Goal: Transaction & Acquisition: Purchase product/service

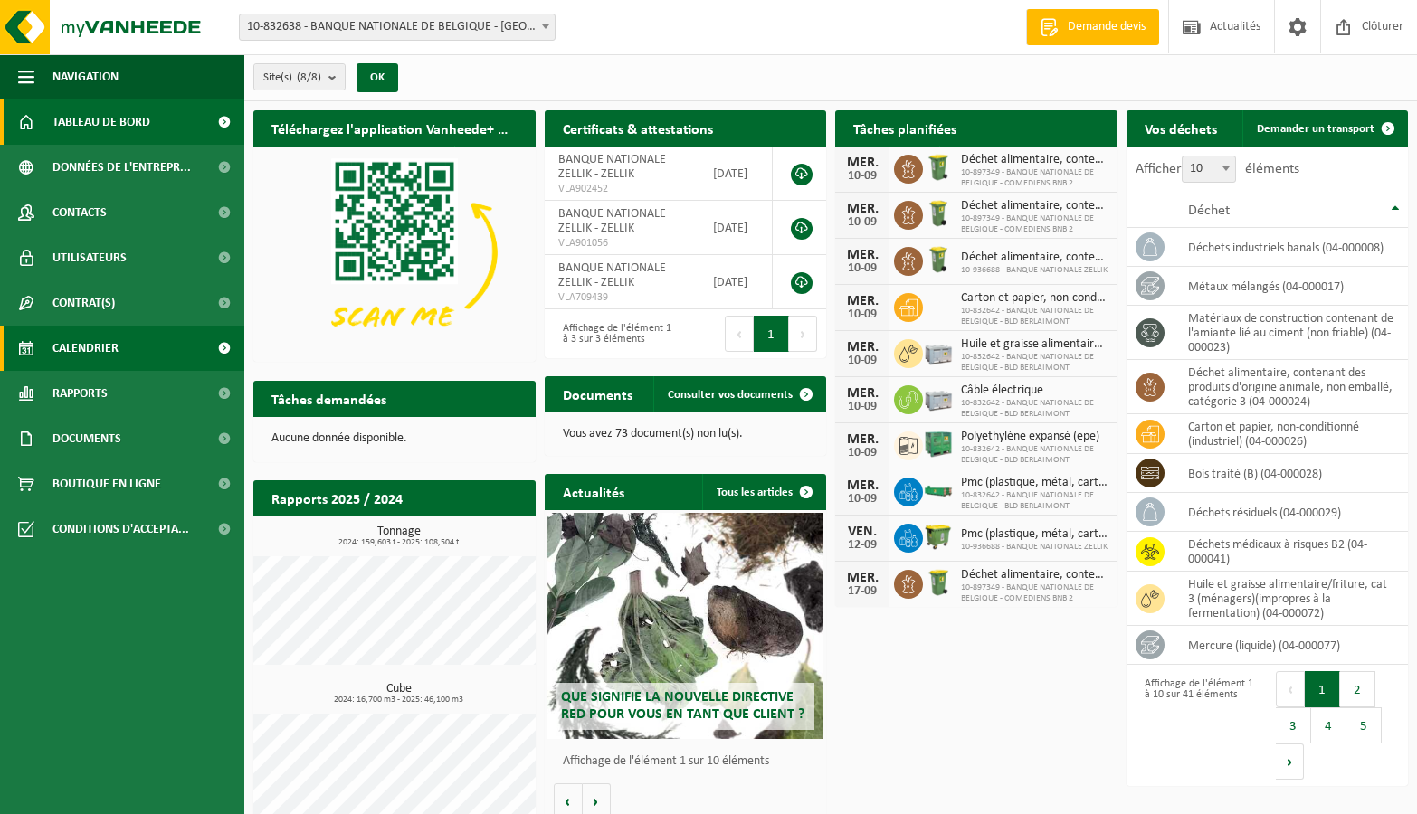
click at [110, 345] on span "Calendrier" at bounding box center [85, 348] width 66 height 45
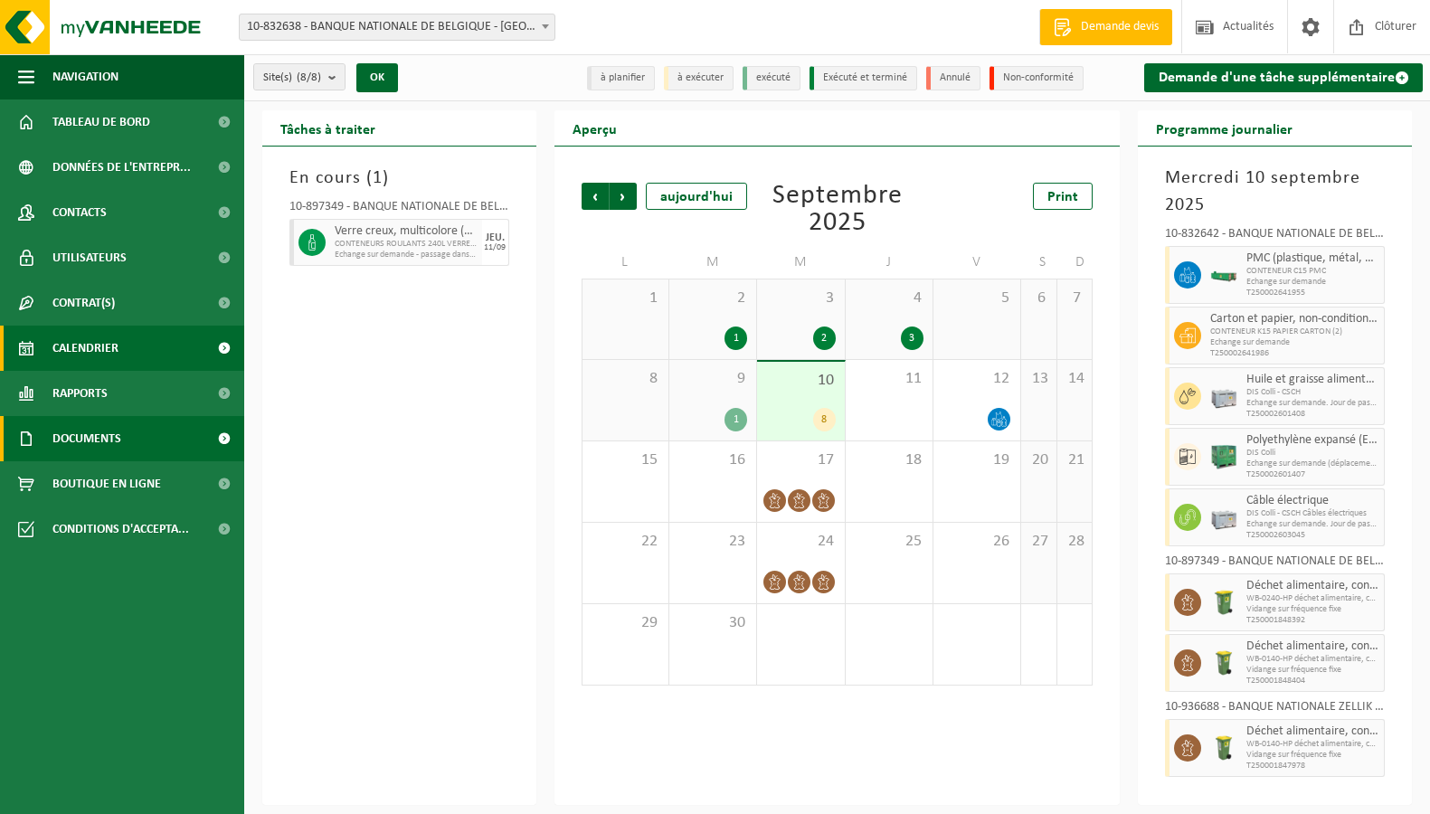
click at [94, 441] on span "Documents" at bounding box center [86, 438] width 69 height 45
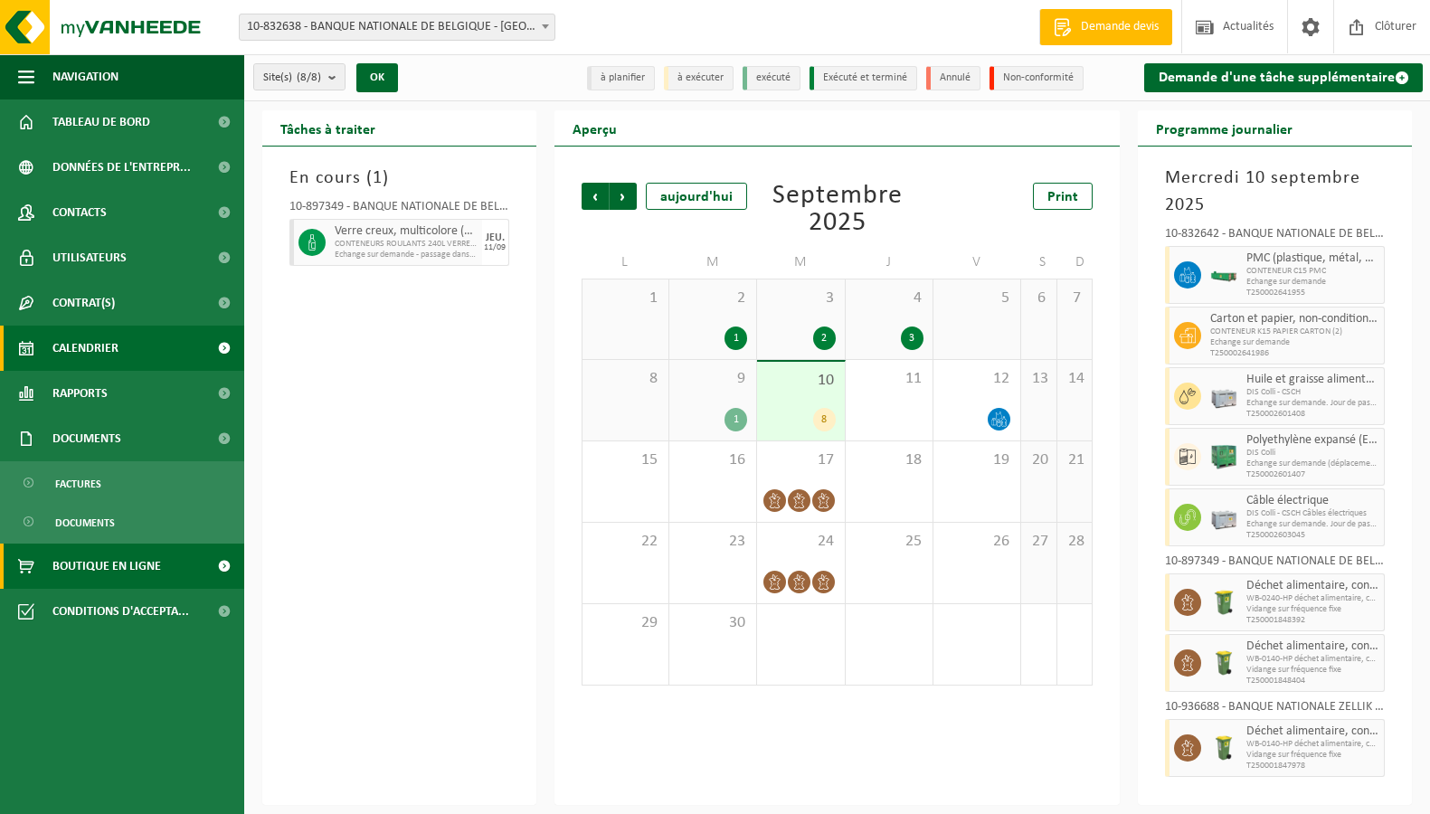
click at [121, 572] on span "Boutique en ligne" at bounding box center [106, 566] width 109 height 45
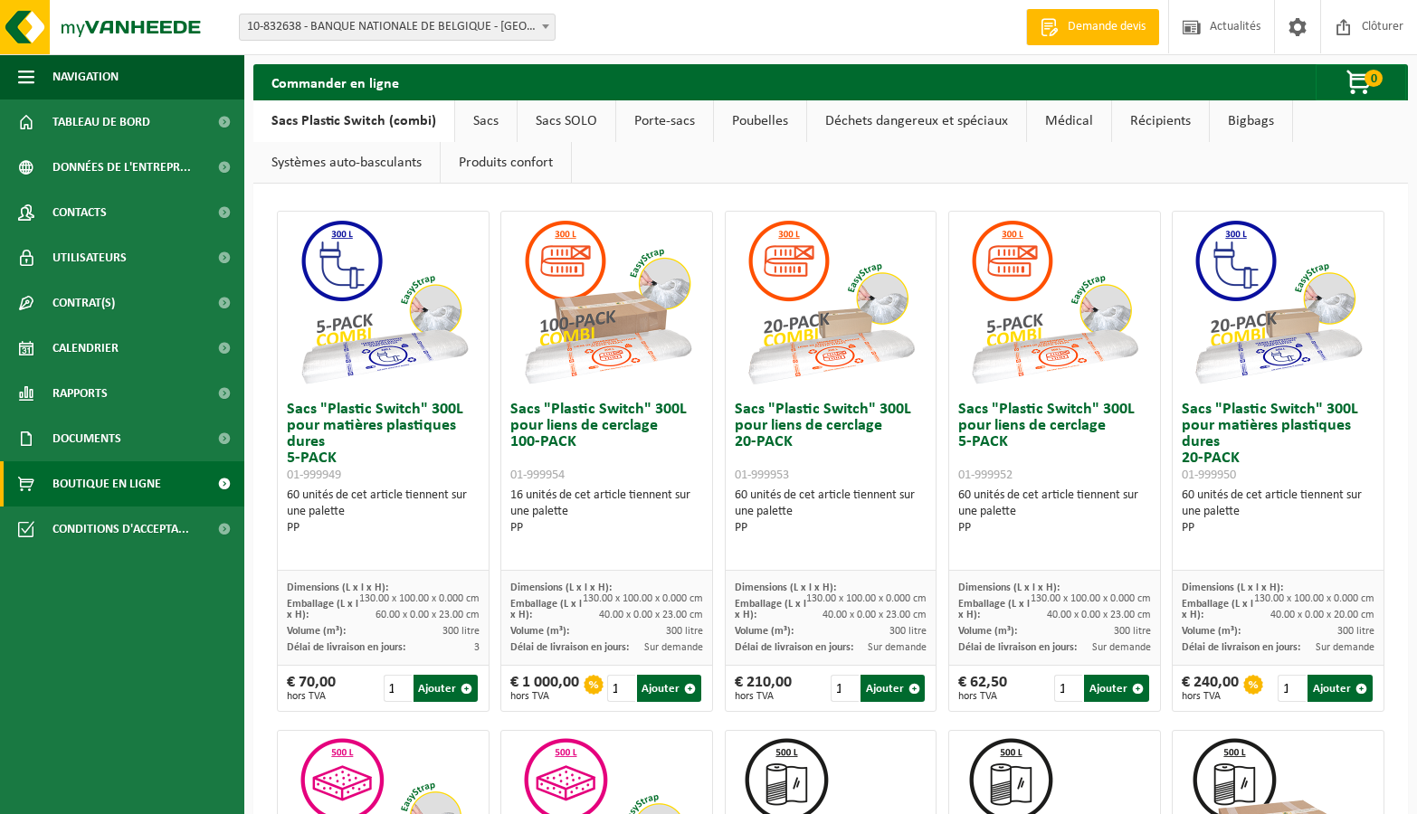
click at [504, 124] on link "Sacs" at bounding box center [486, 121] width 62 height 42
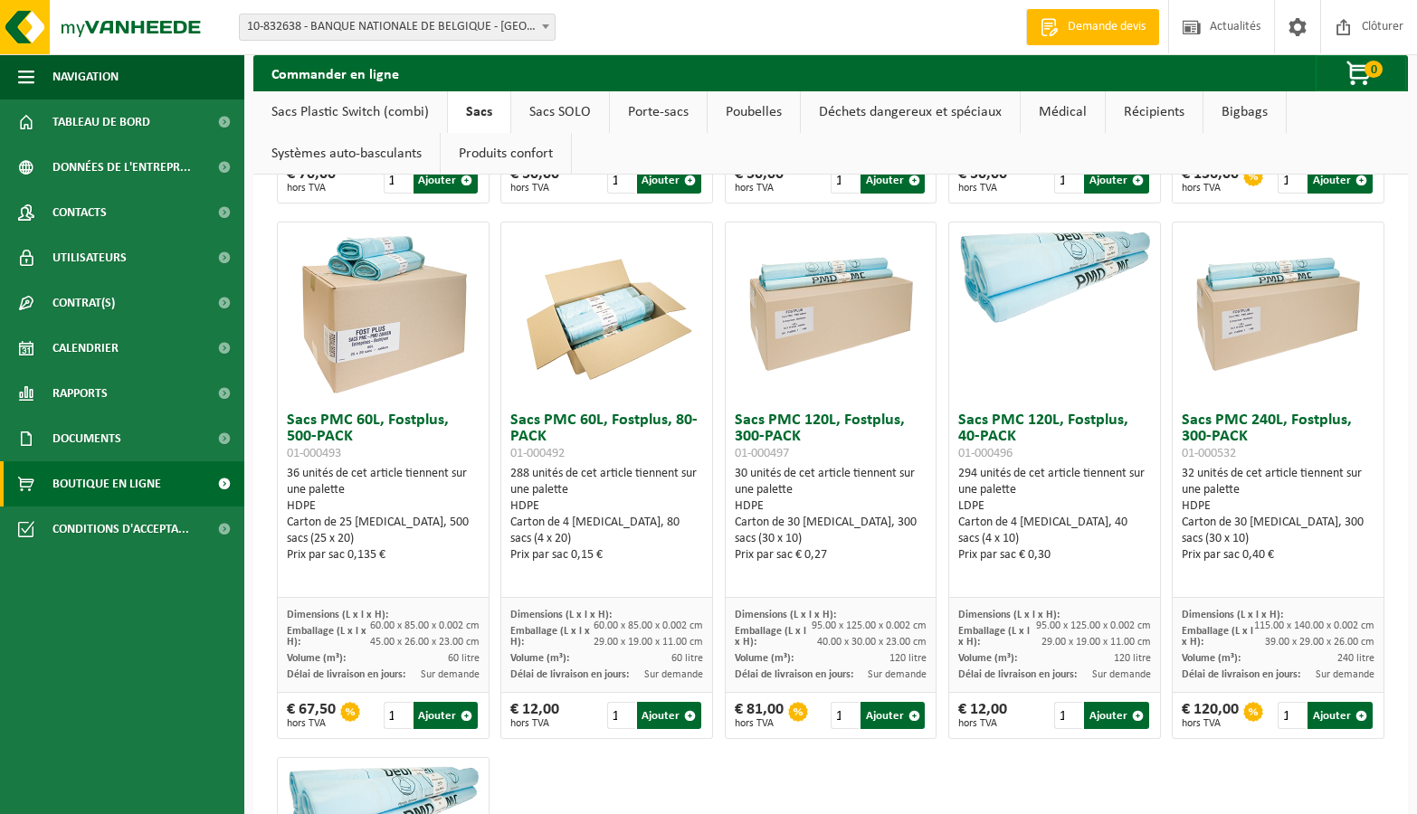
scroll to position [2171, 0]
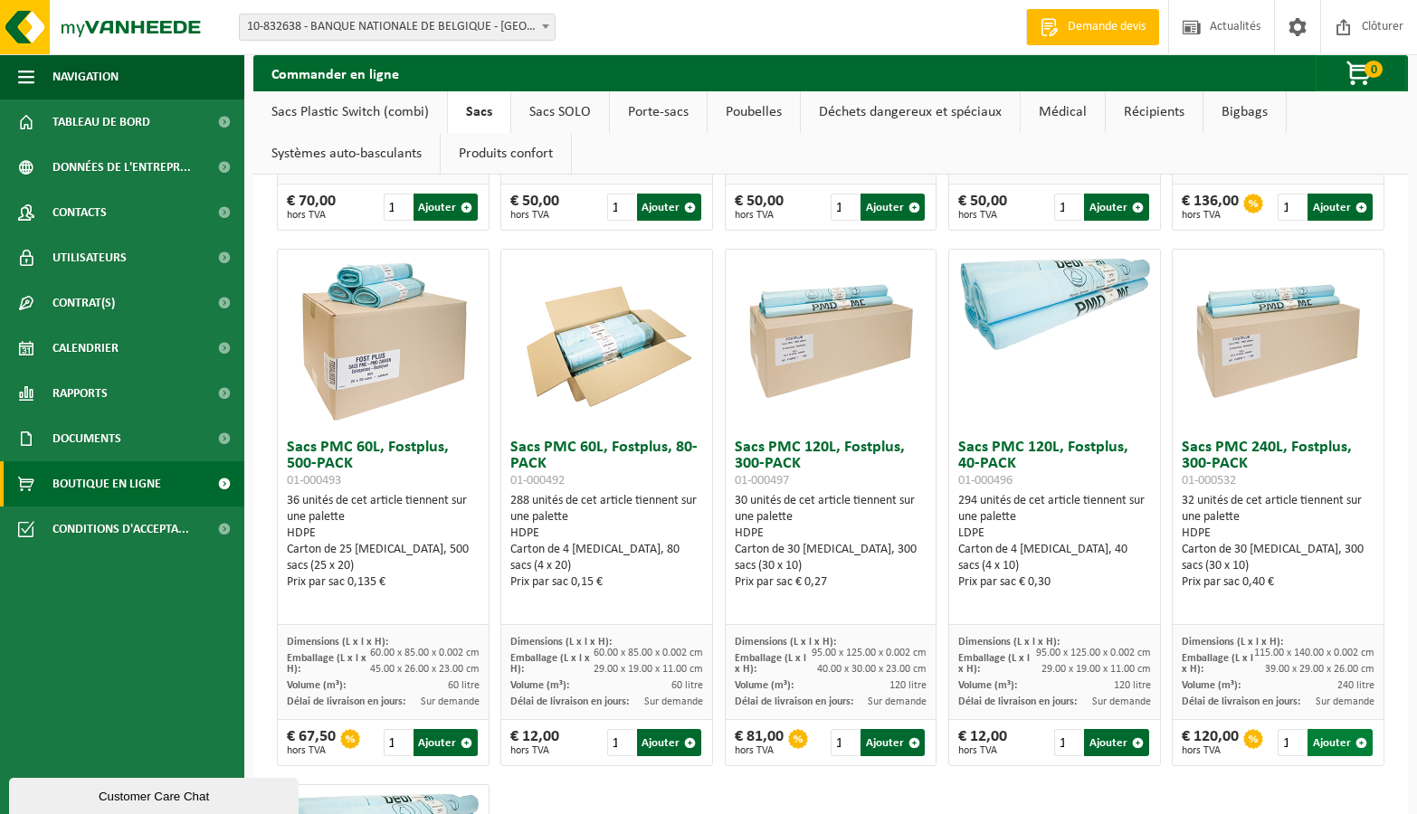
click at [1332, 747] on button "Ajouter" at bounding box center [1339, 742] width 64 height 27
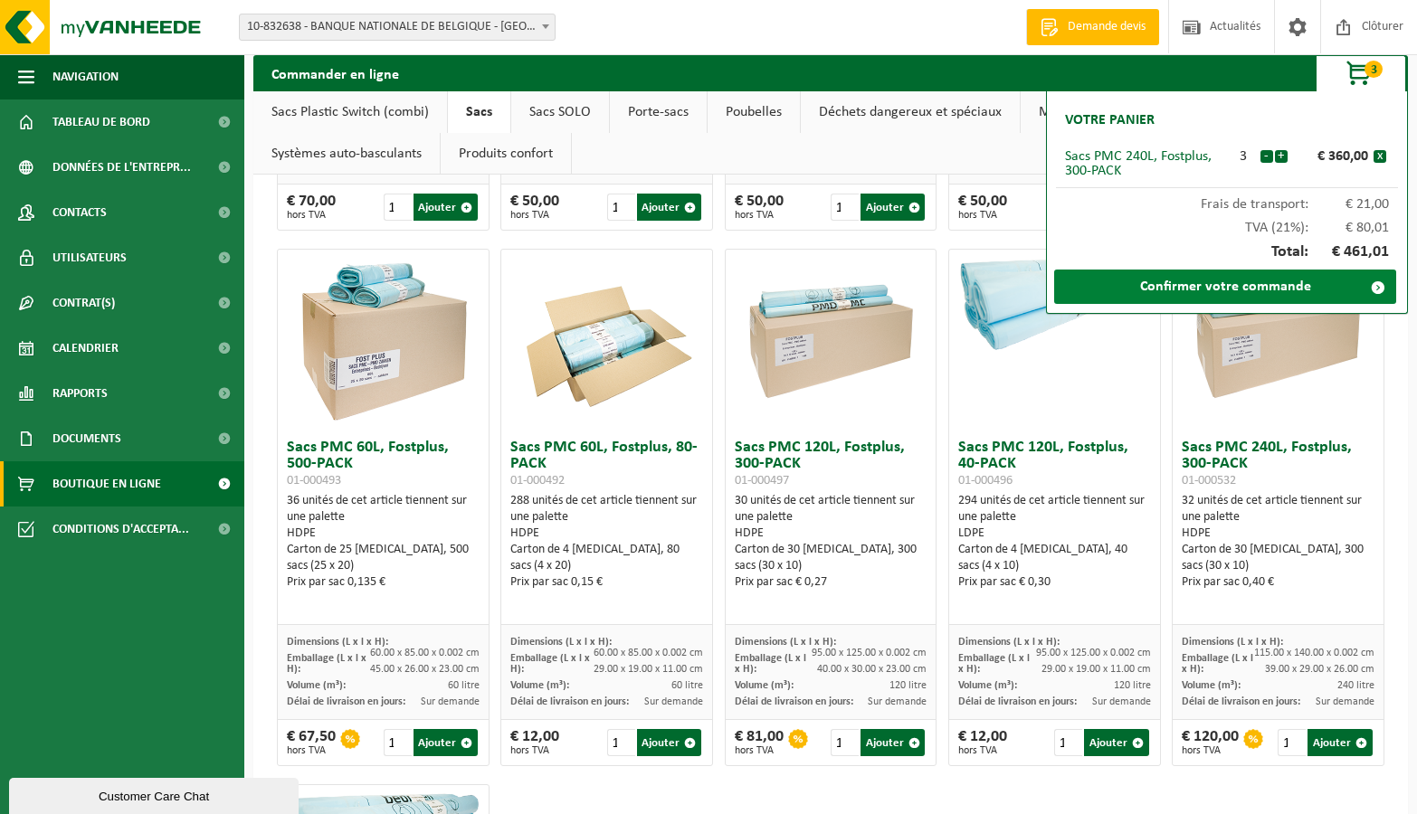
click at [1190, 289] on link "Confirmer votre commande" at bounding box center [1225, 287] width 342 height 34
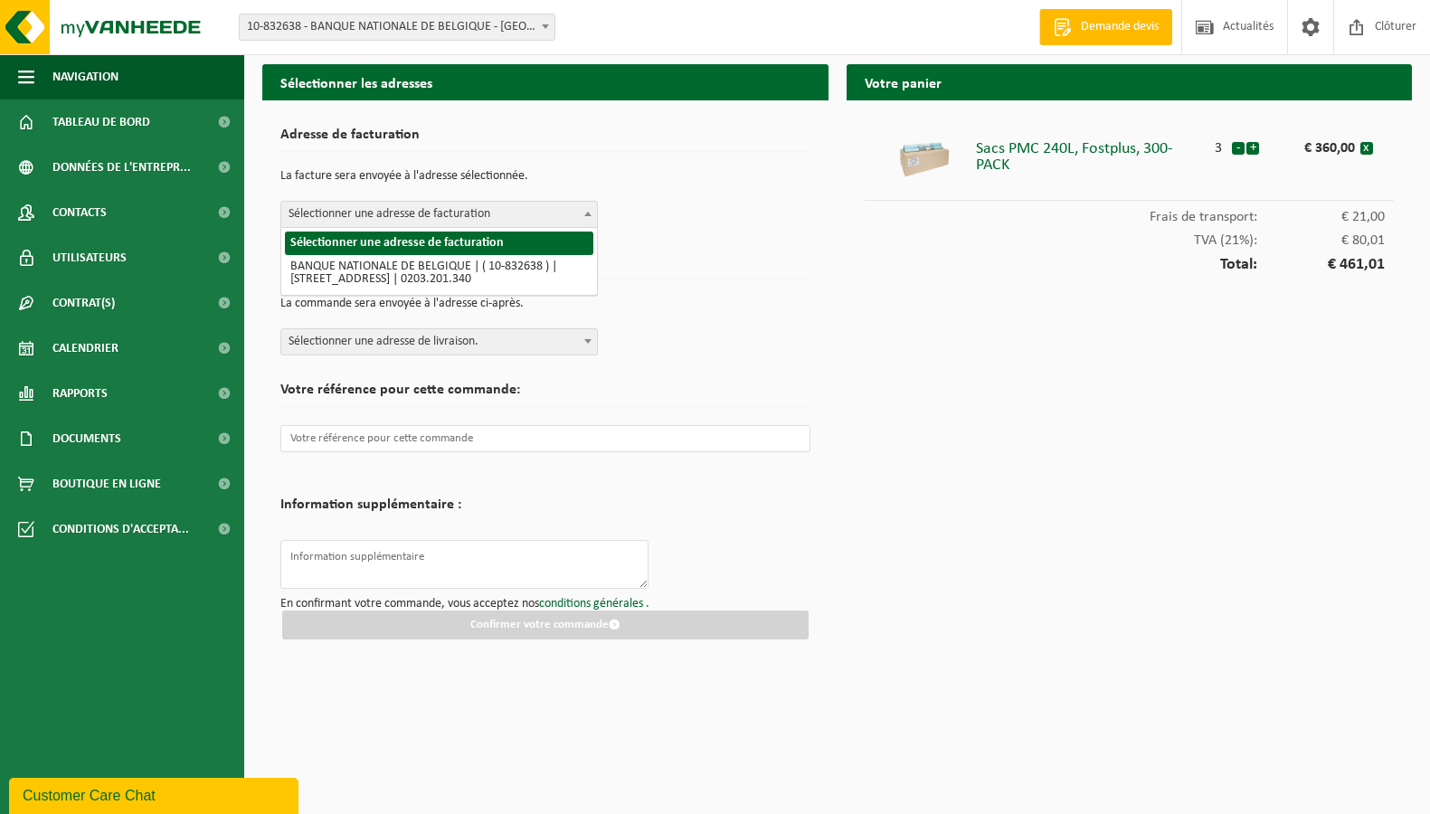
click at [502, 213] on span "Sélectionner une adresse de facturation" at bounding box center [439, 214] width 316 height 25
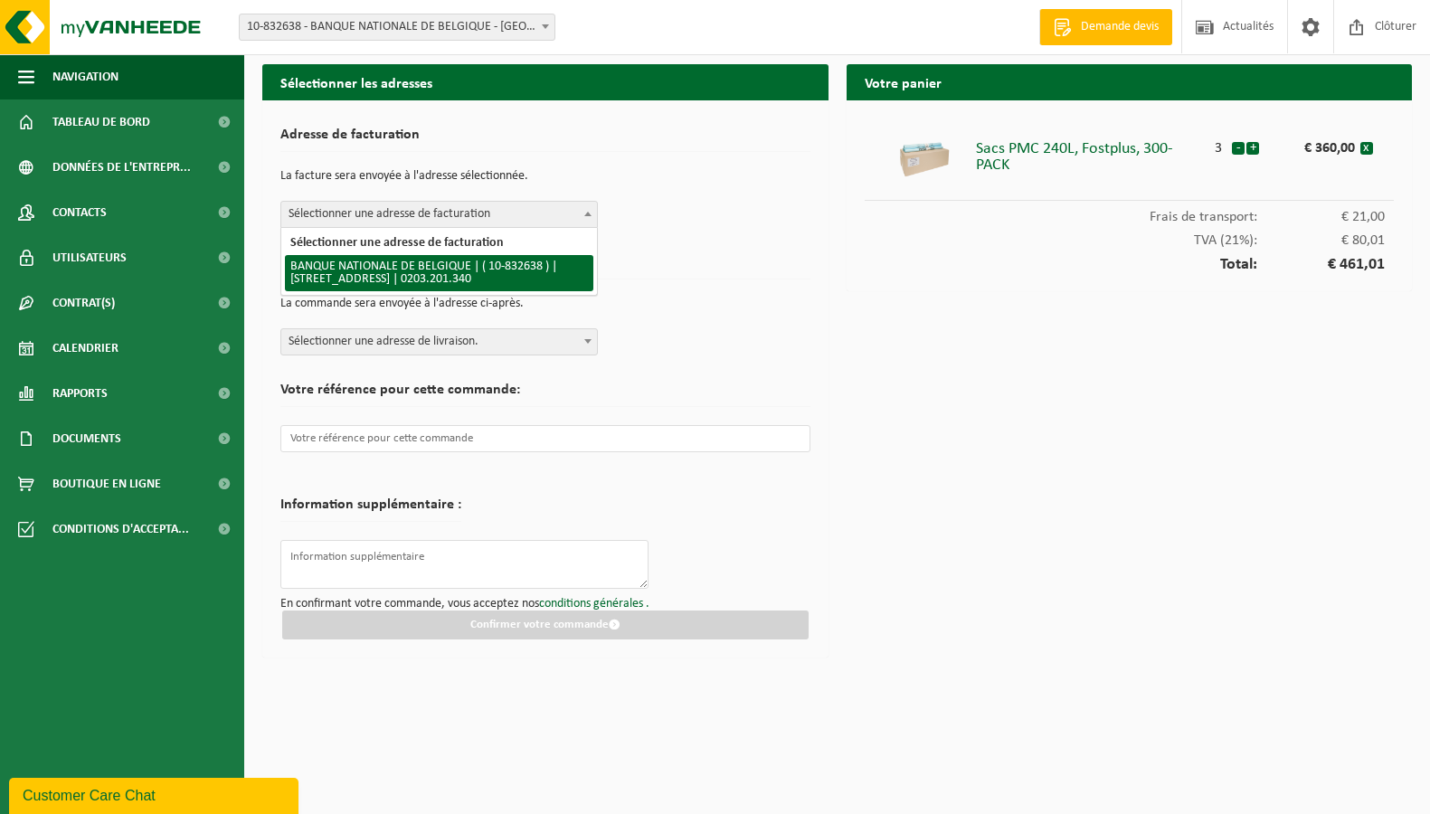
select select "89549"
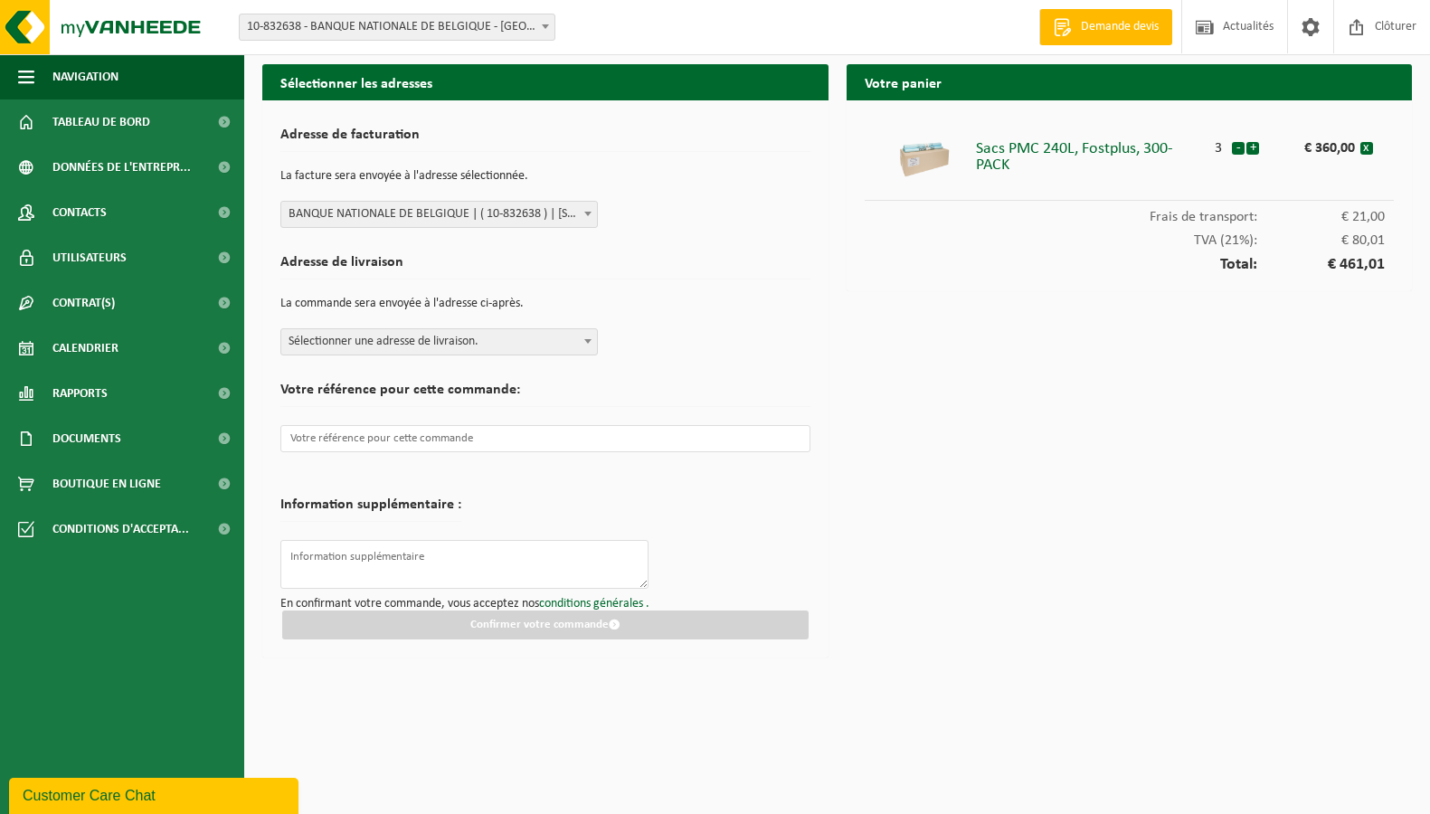
click at [470, 341] on span "Sélectionner une adresse de livraison." at bounding box center [439, 341] width 316 height 25
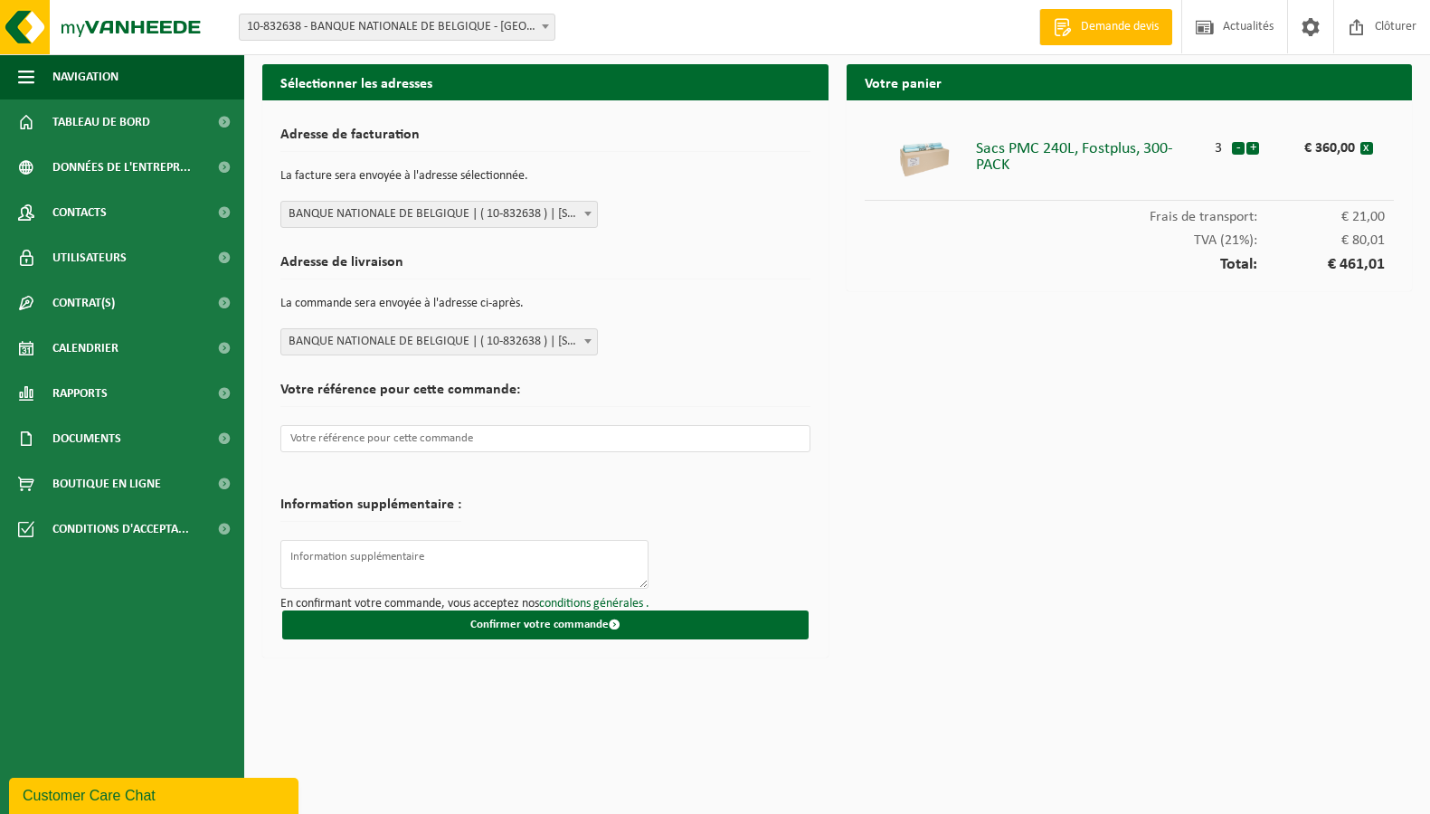
click at [423, 346] on span "BANQUE NATIONALE DE BELGIQUE | ( 10-832638 ) | BOULEVARD DE BERLAIMONT 14, 1000…" at bounding box center [439, 341] width 316 height 25
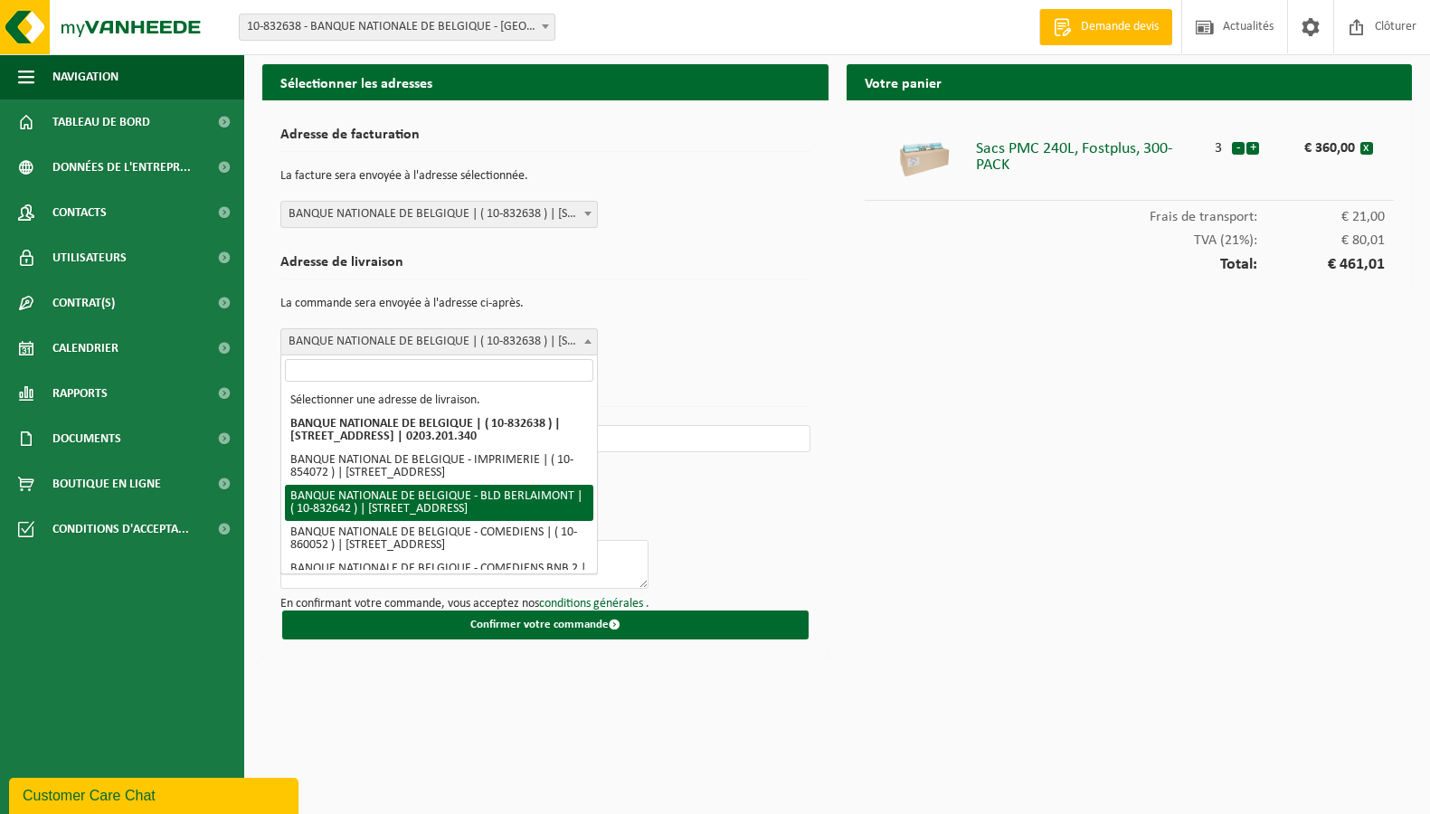
scroll to position [208, 0]
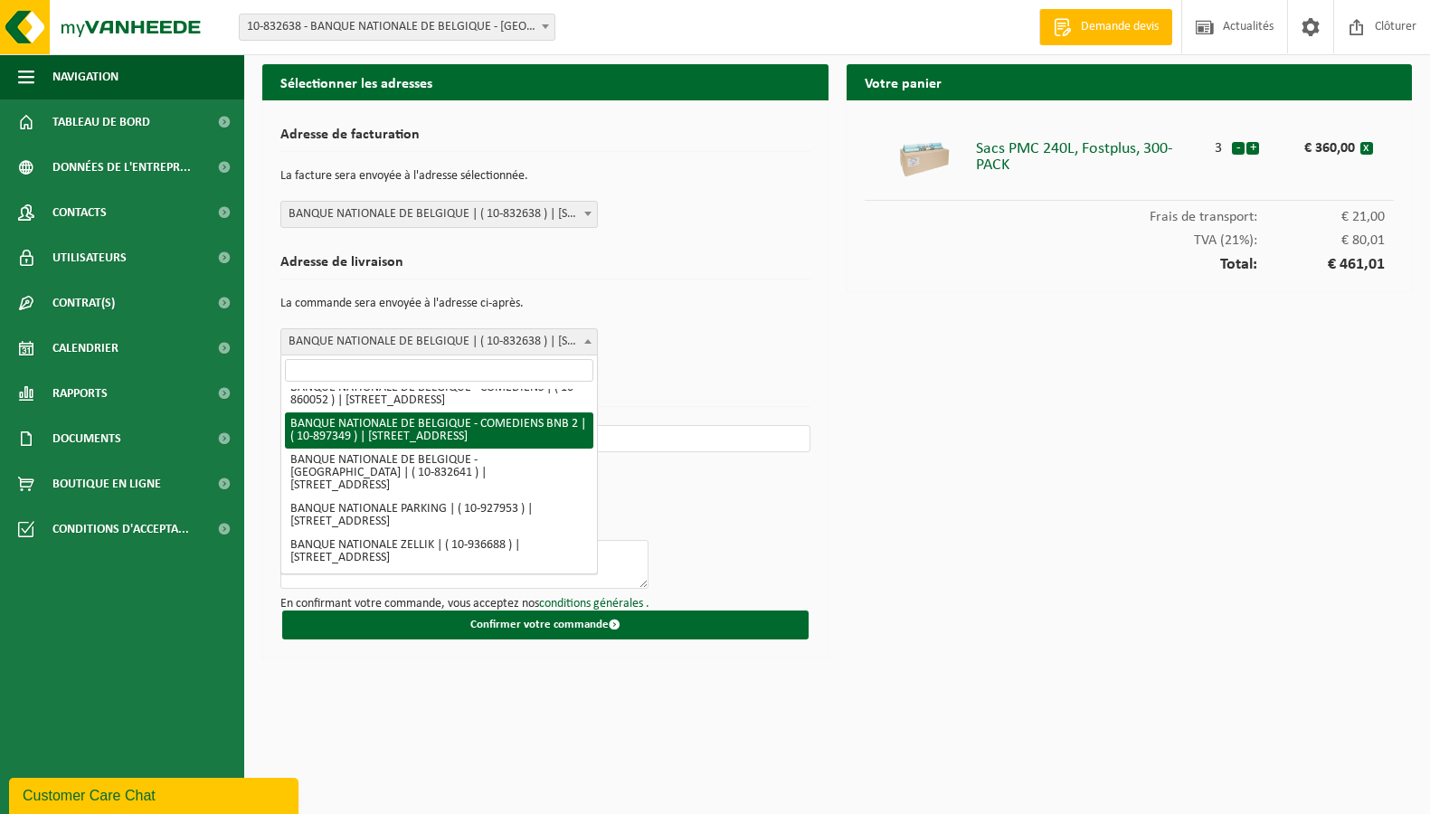
select select "117704"
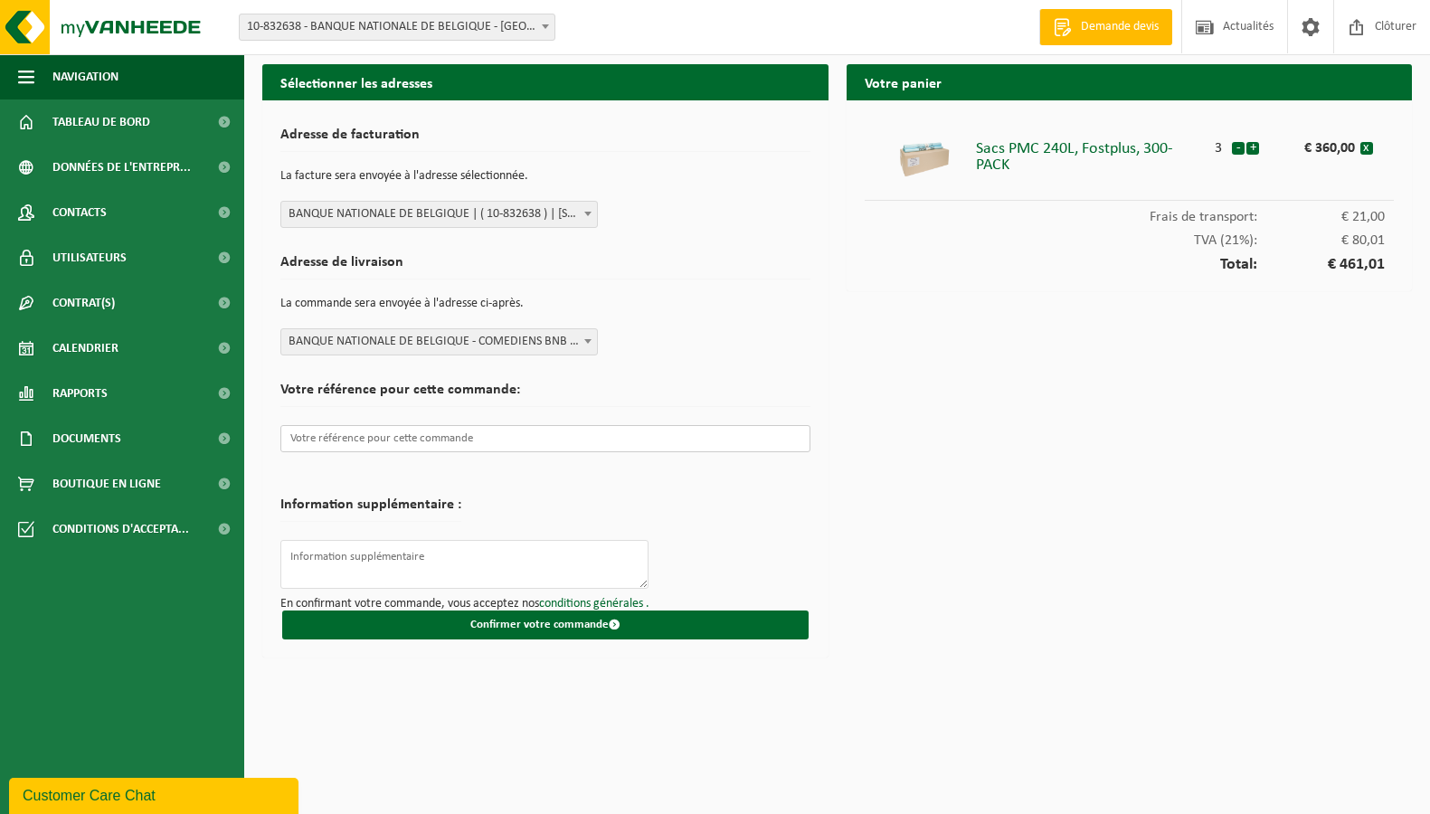
click at [344, 442] on input "text" at bounding box center [545, 438] width 530 height 27
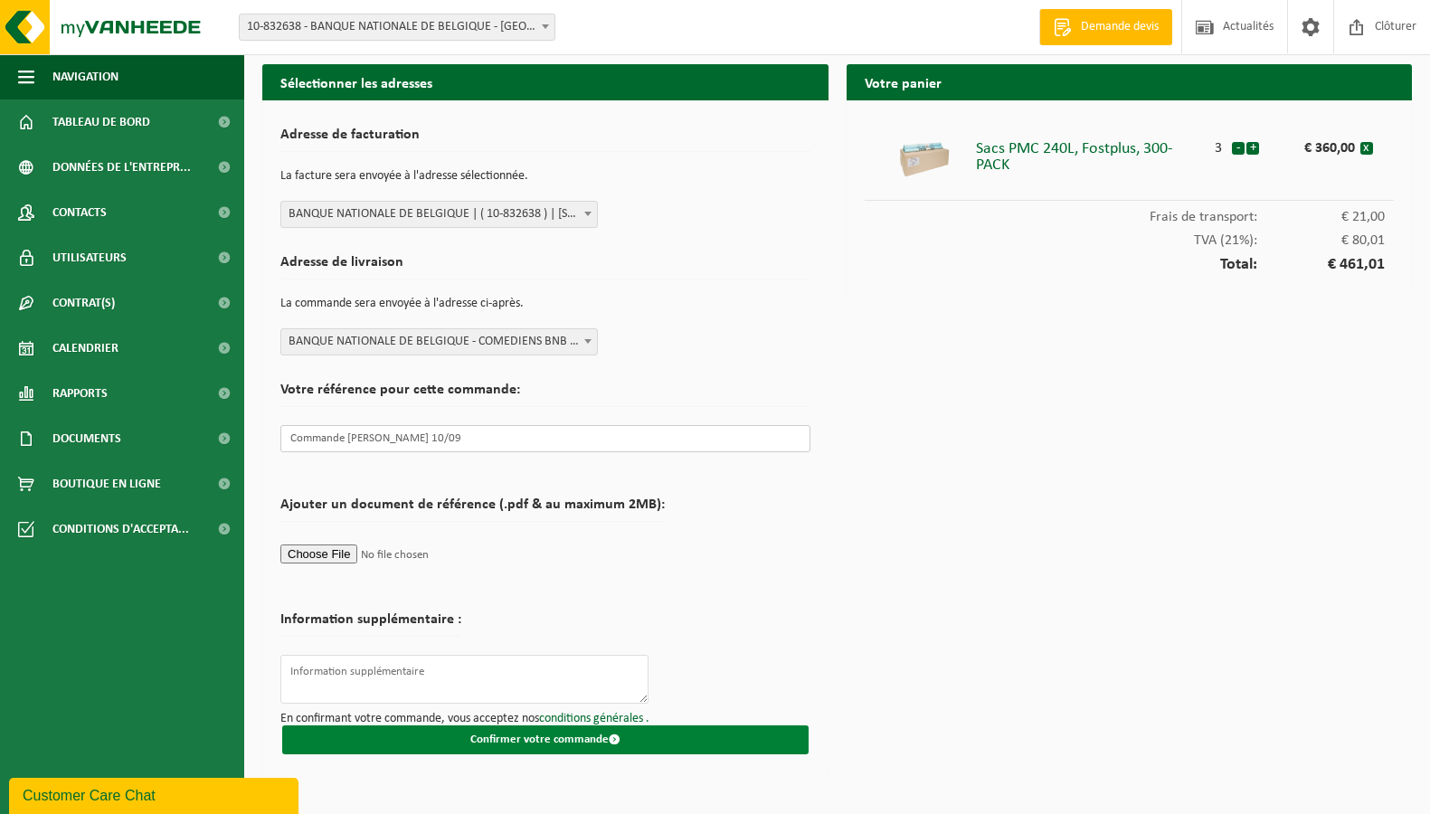
type input "Commande William 10/09"
click at [645, 743] on button "Confirmer votre commande" at bounding box center [545, 740] width 527 height 29
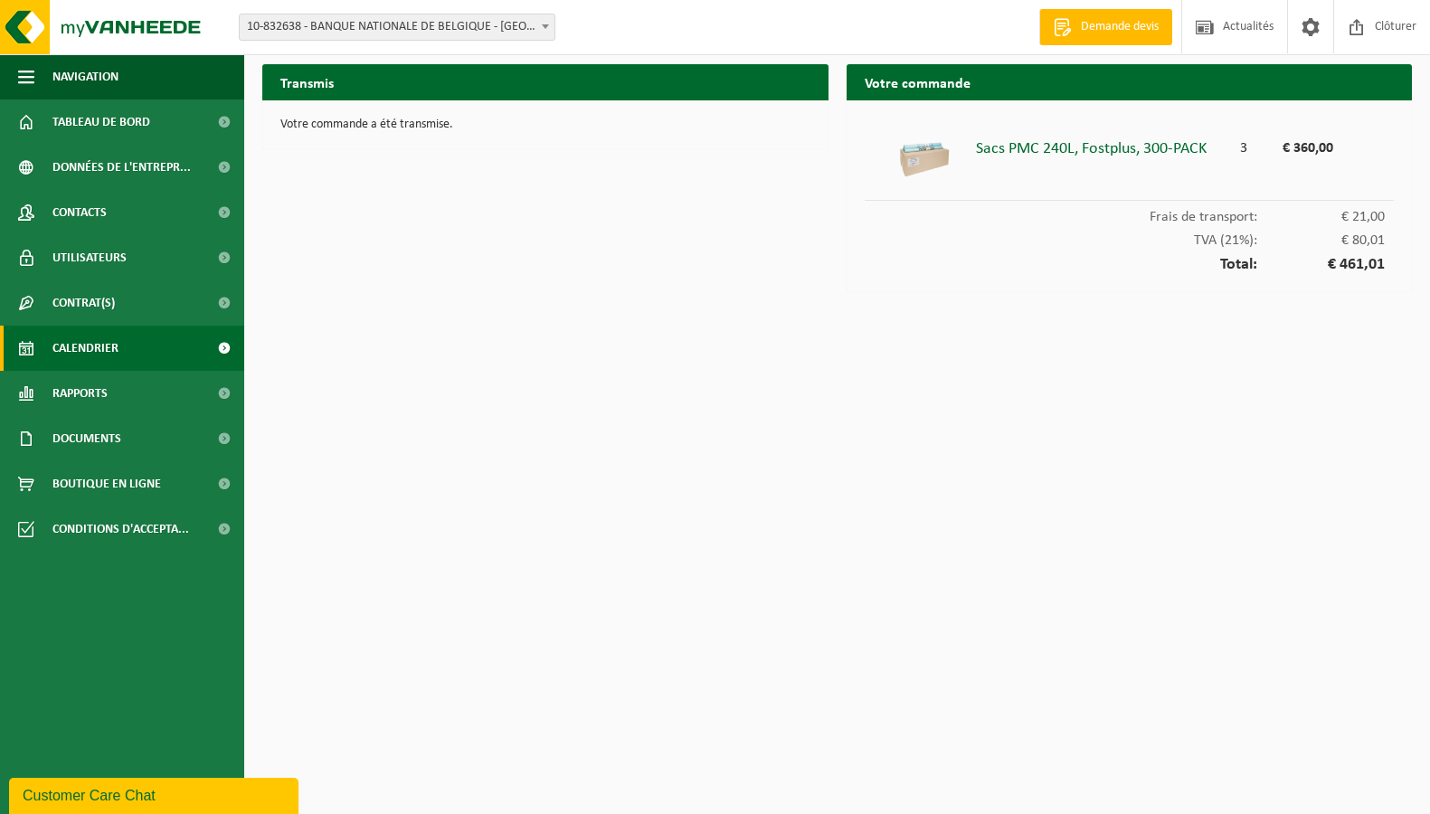
click at [84, 342] on span "Calendrier" at bounding box center [85, 348] width 66 height 45
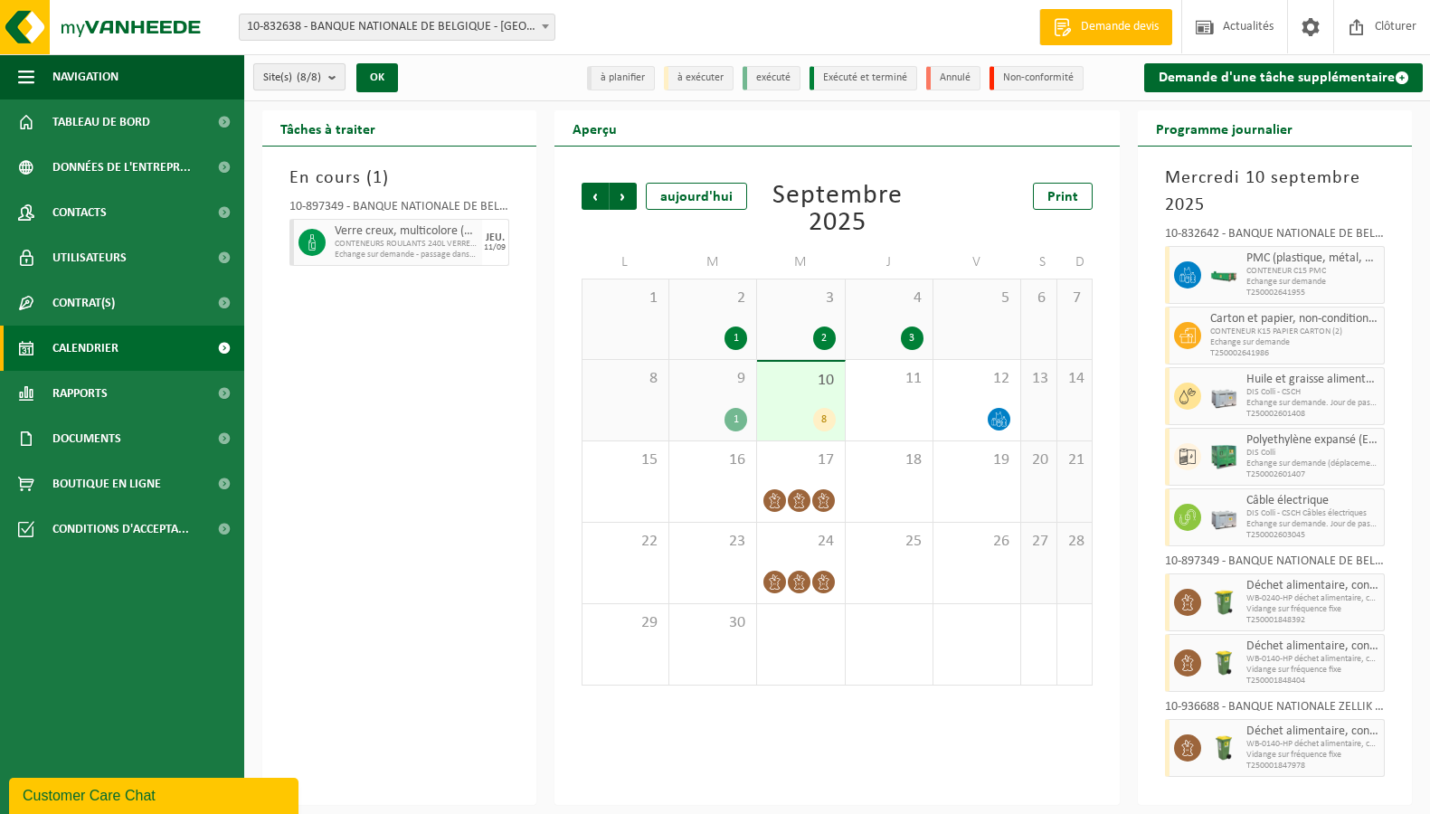
click at [311, 73] on count "(8/8)" at bounding box center [309, 77] width 24 height 12
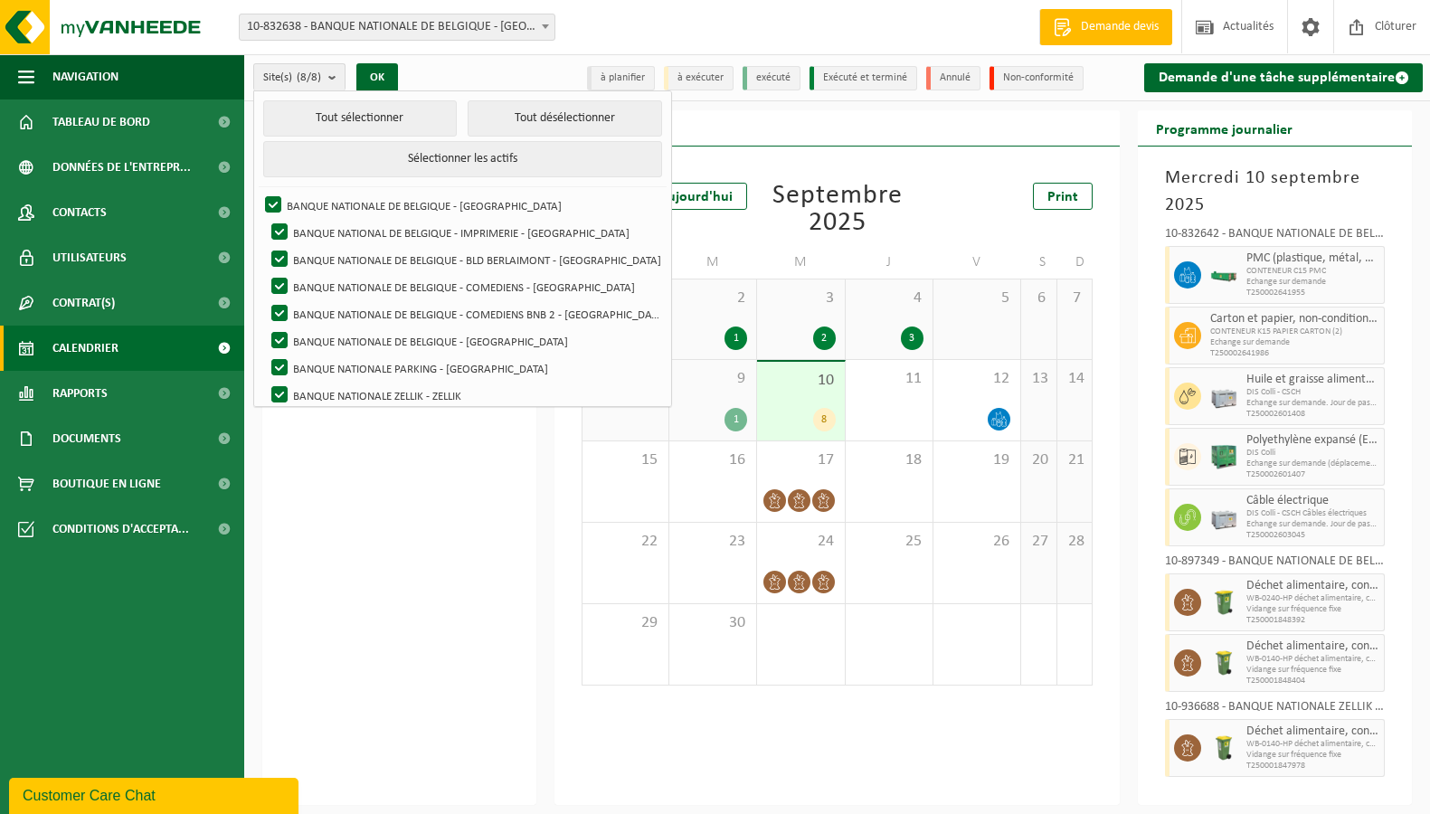
click at [379, 655] on div "En cours ( 1 ) 10-897349 - BANQUE NATIONALE DE BELGIQUE - COMEDIENS BNB 2 - BRU…" at bounding box center [399, 476] width 274 height 659
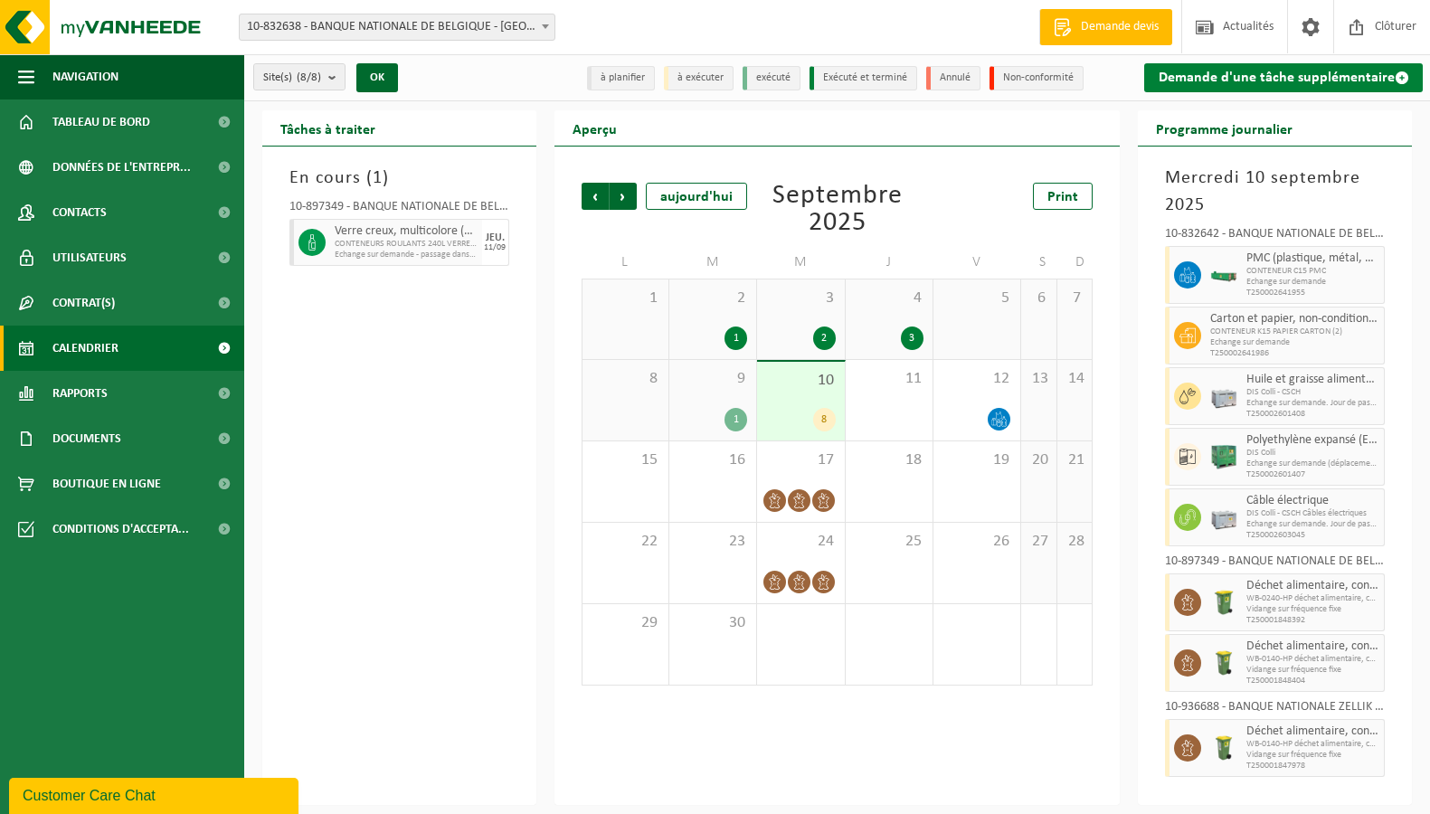
click at [1258, 76] on link "Demande d'une tâche supplémentaire" at bounding box center [1283, 77] width 279 height 29
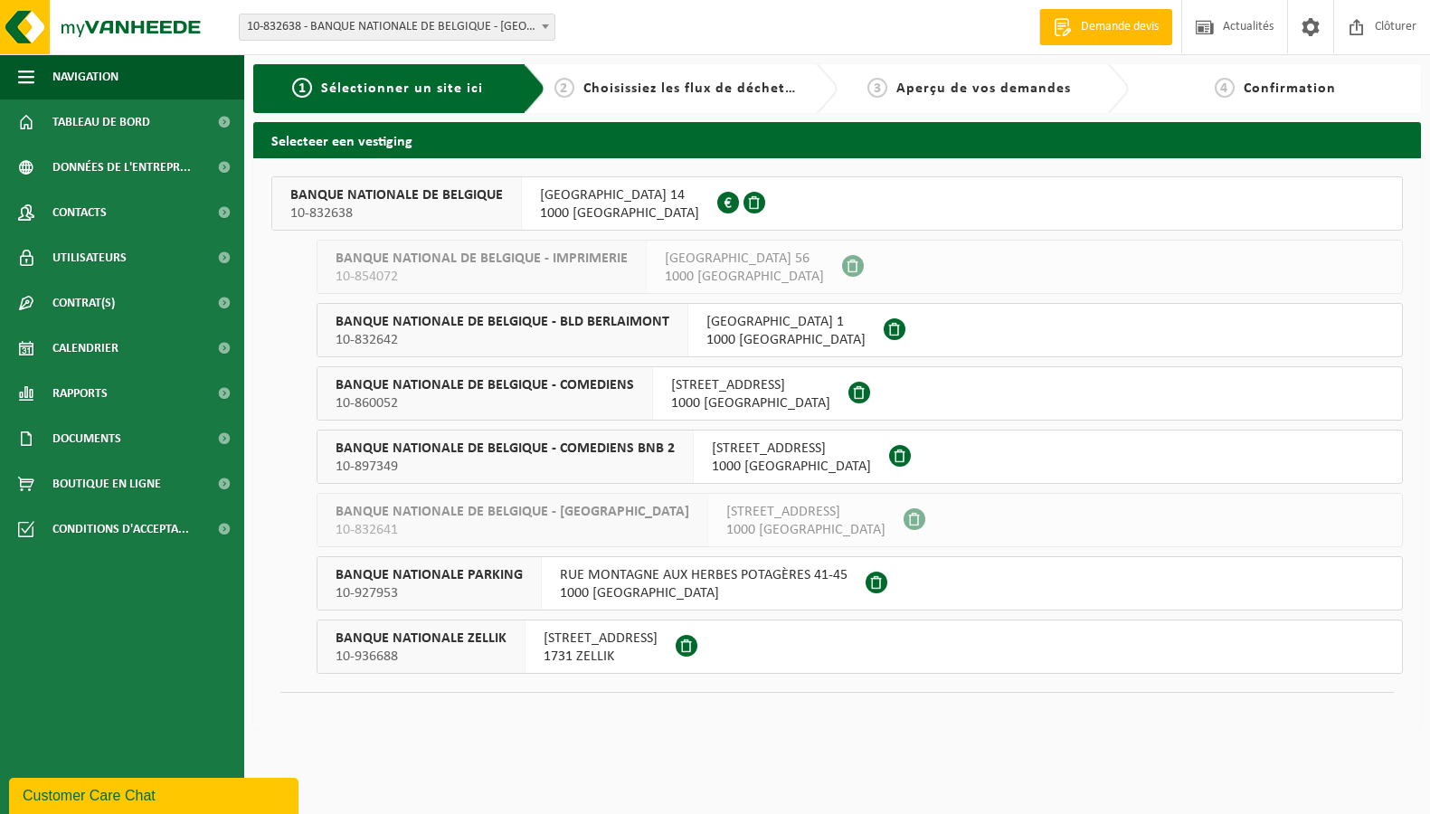
click at [493, 201] on span "BANQUE NATIONALE DE BELGIQUE" at bounding box center [396, 195] width 213 height 18
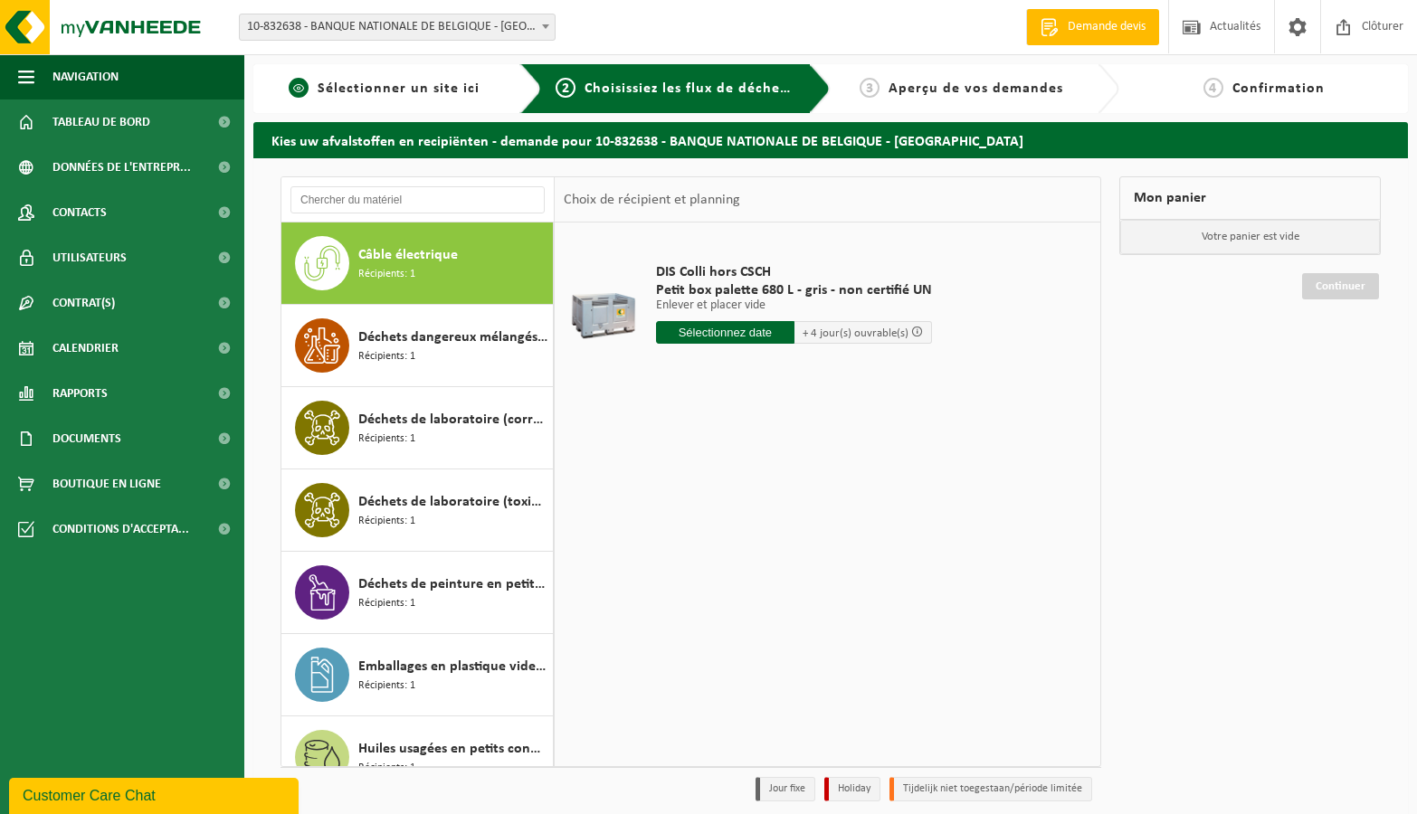
click at [397, 81] on span "Sélectionner un site ici" at bounding box center [399, 88] width 162 height 14
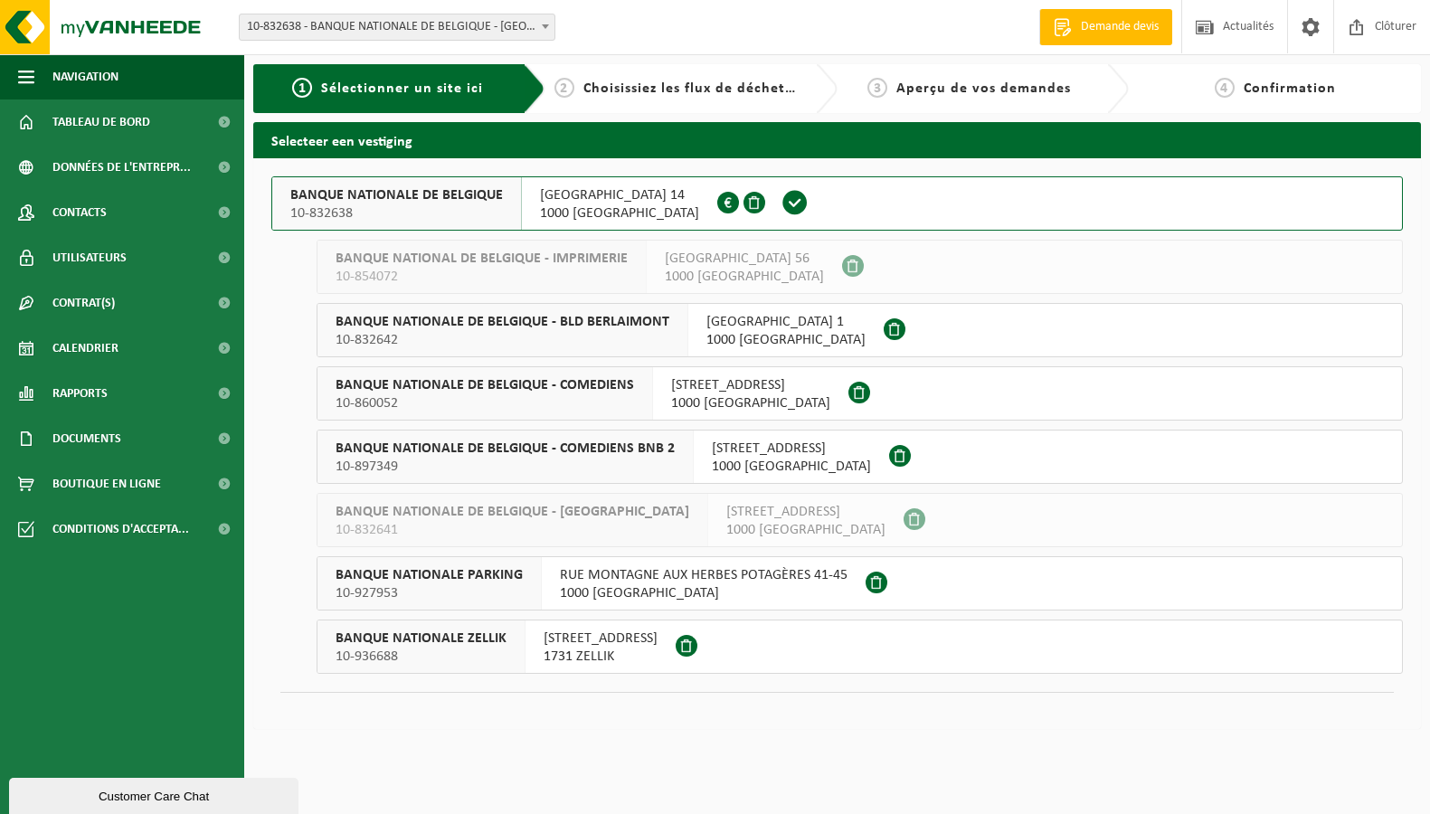
click at [578, 344] on span "10-832642" at bounding box center [503, 340] width 334 height 18
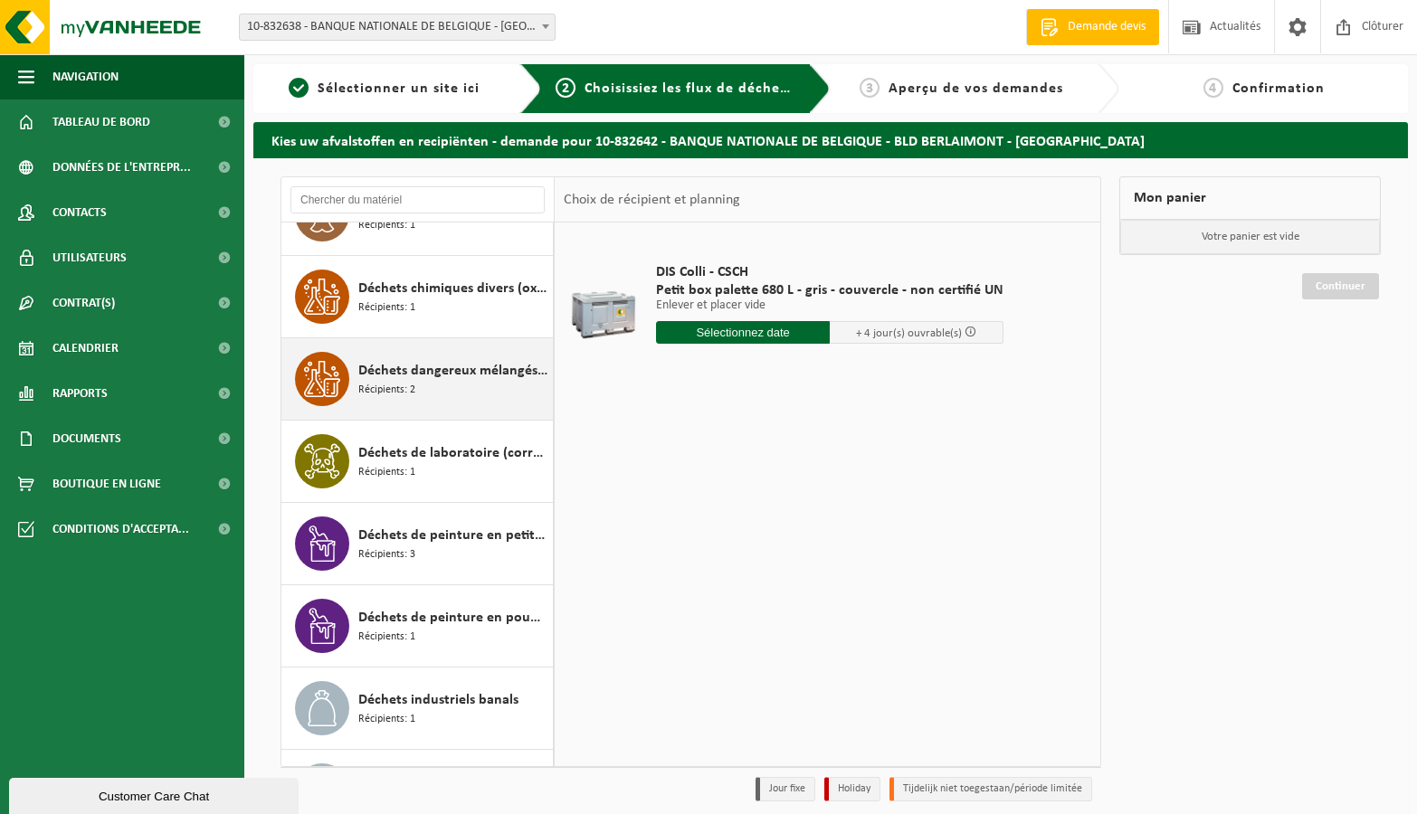
scroll to position [814, 0]
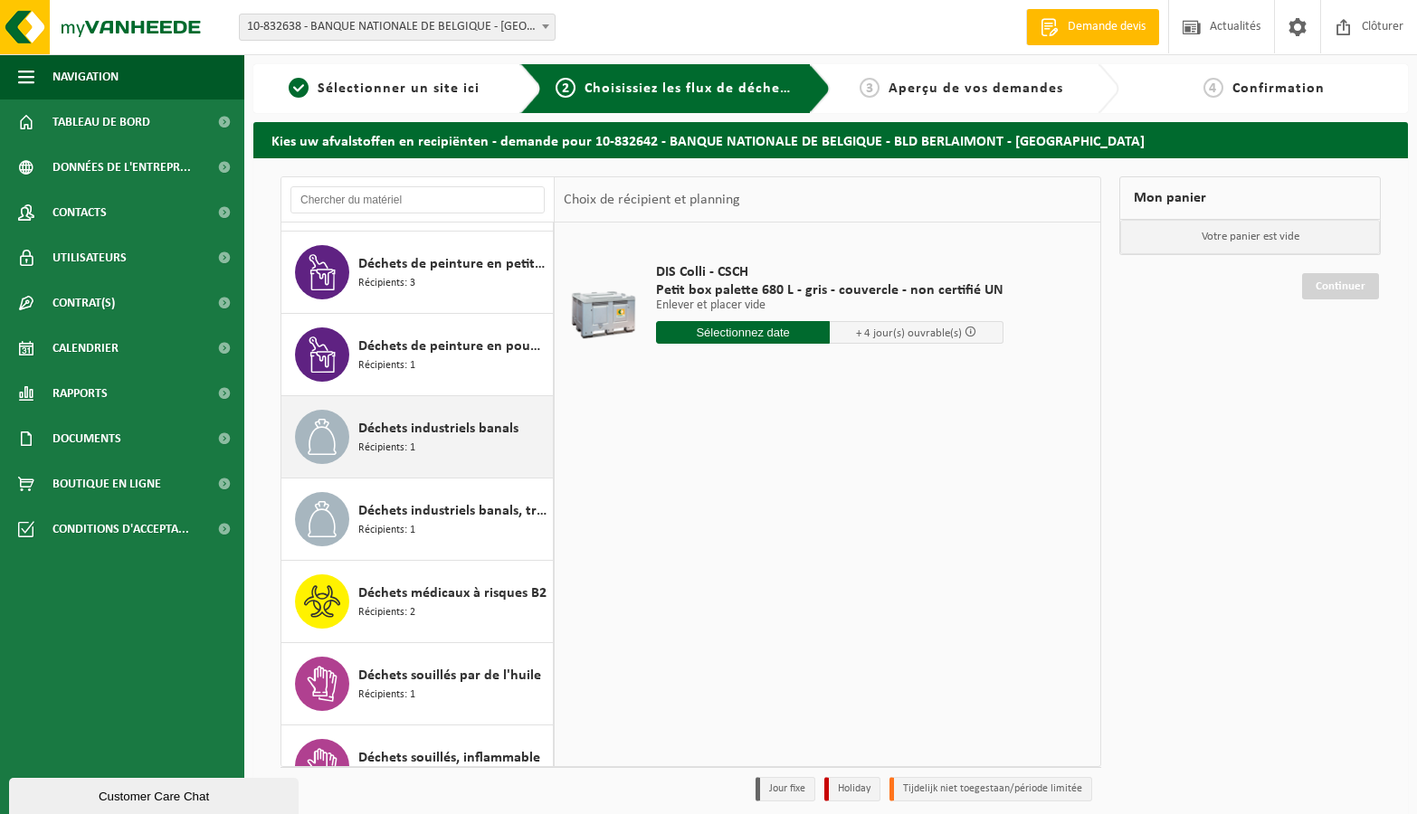
click at [422, 456] on div "Déchets industriels banals Récipients: 1" at bounding box center [453, 437] width 190 height 54
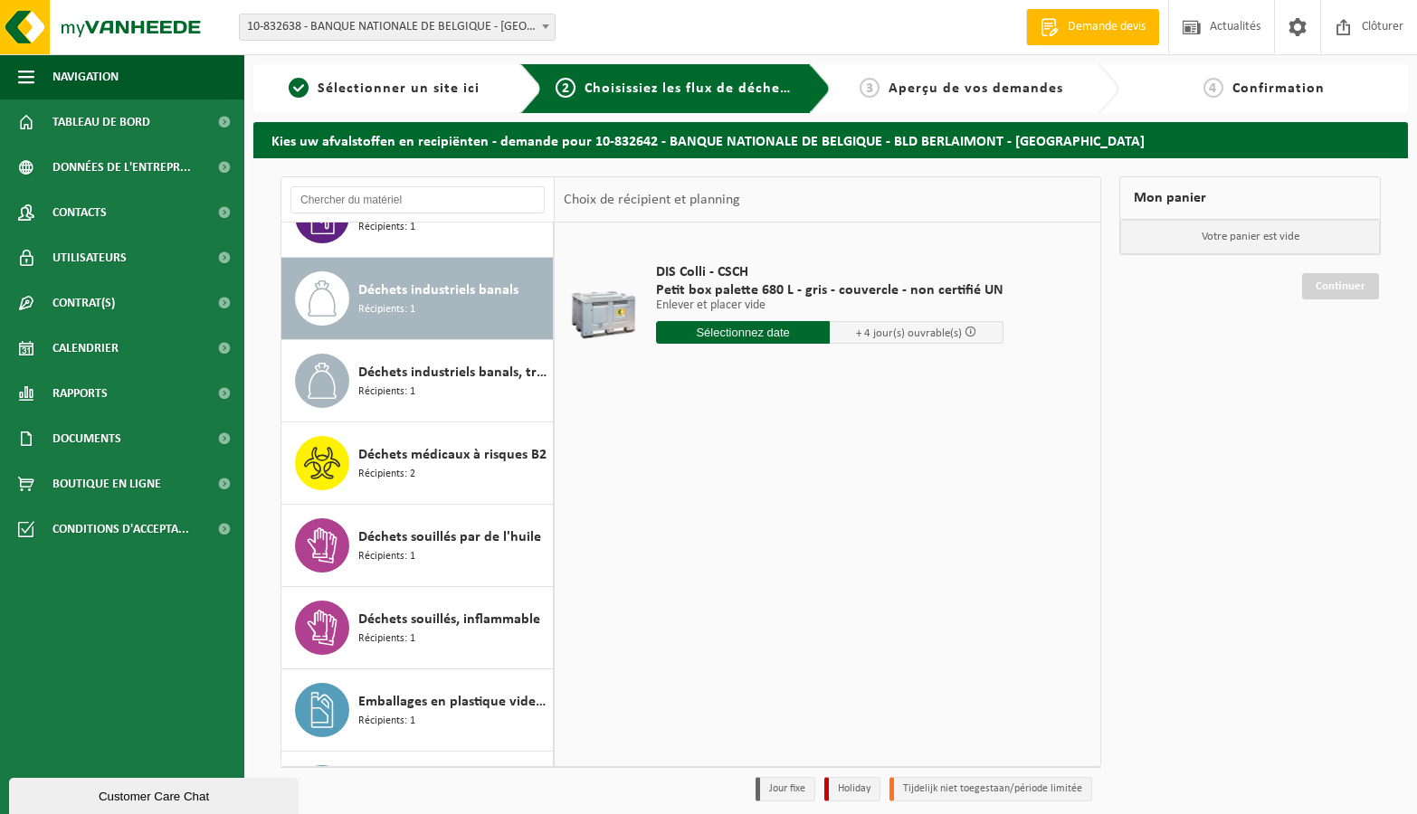
scroll to position [988, 0]
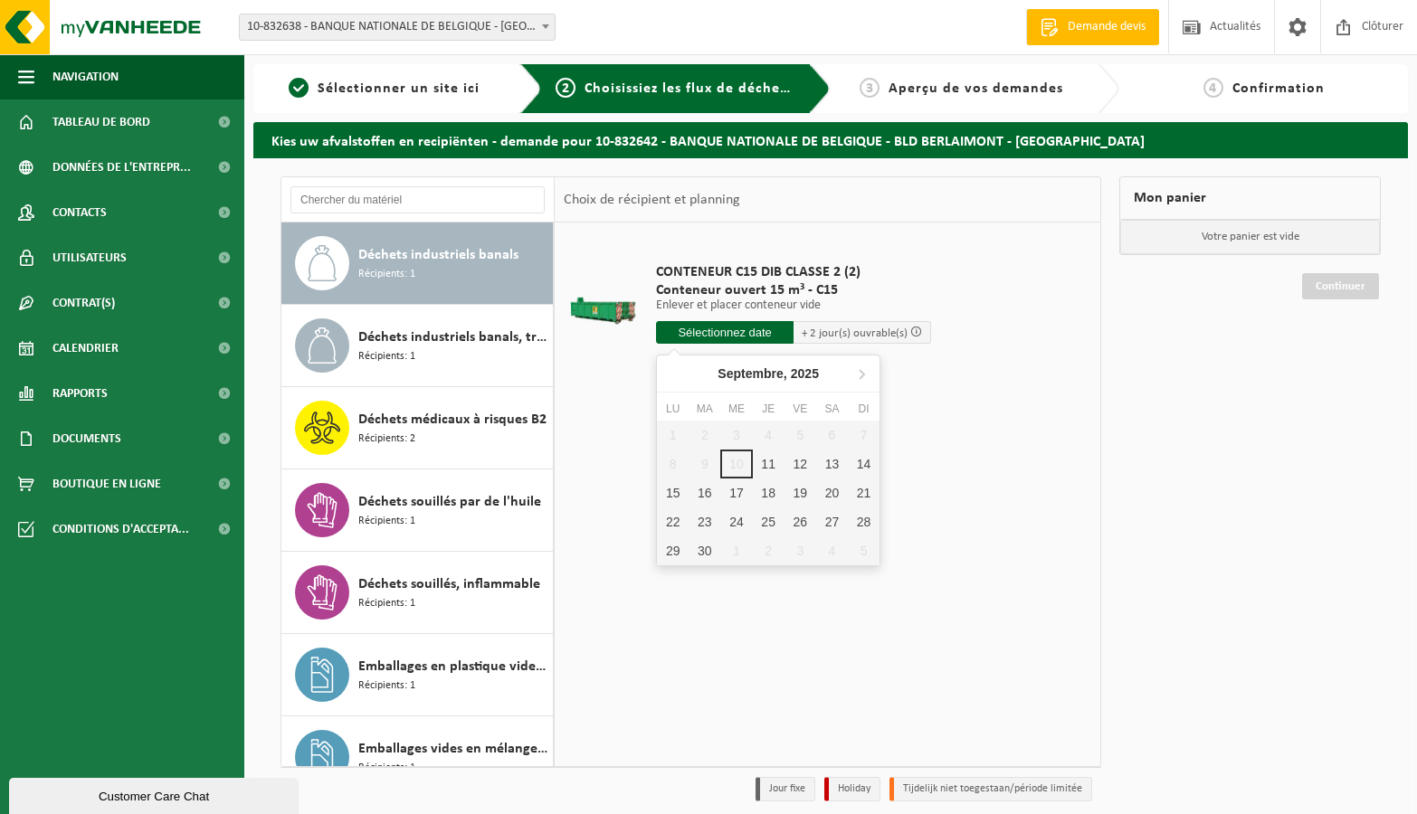
click at [738, 335] on input "text" at bounding box center [725, 332] width 138 height 23
click at [800, 465] on div "12" at bounding box center [800, 464] width 32 height 29
type input "à partir de 2025-09-12"
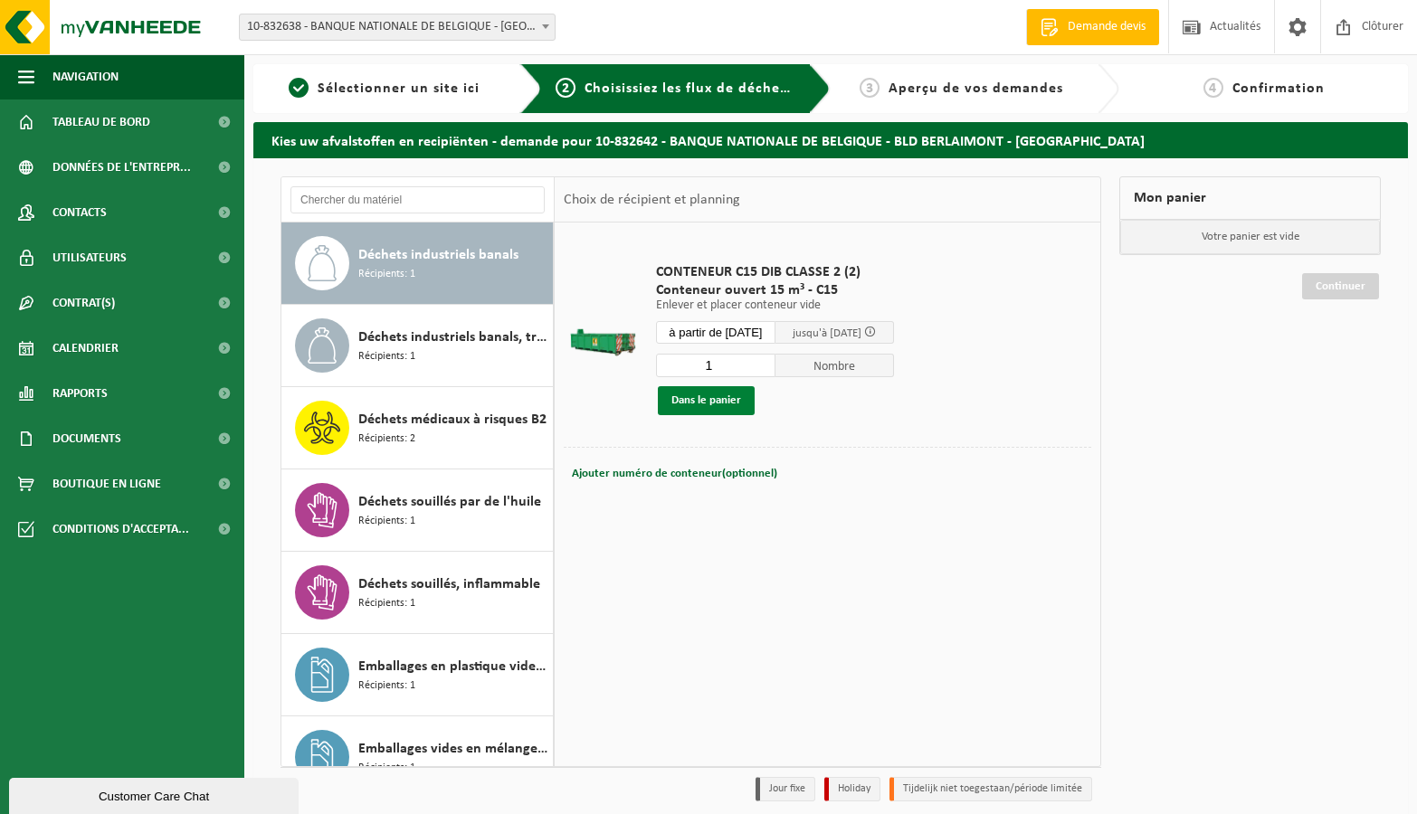
click at [716, 390] on button "Dans le panier" at bounding box center [706, 400] width 97 height 29
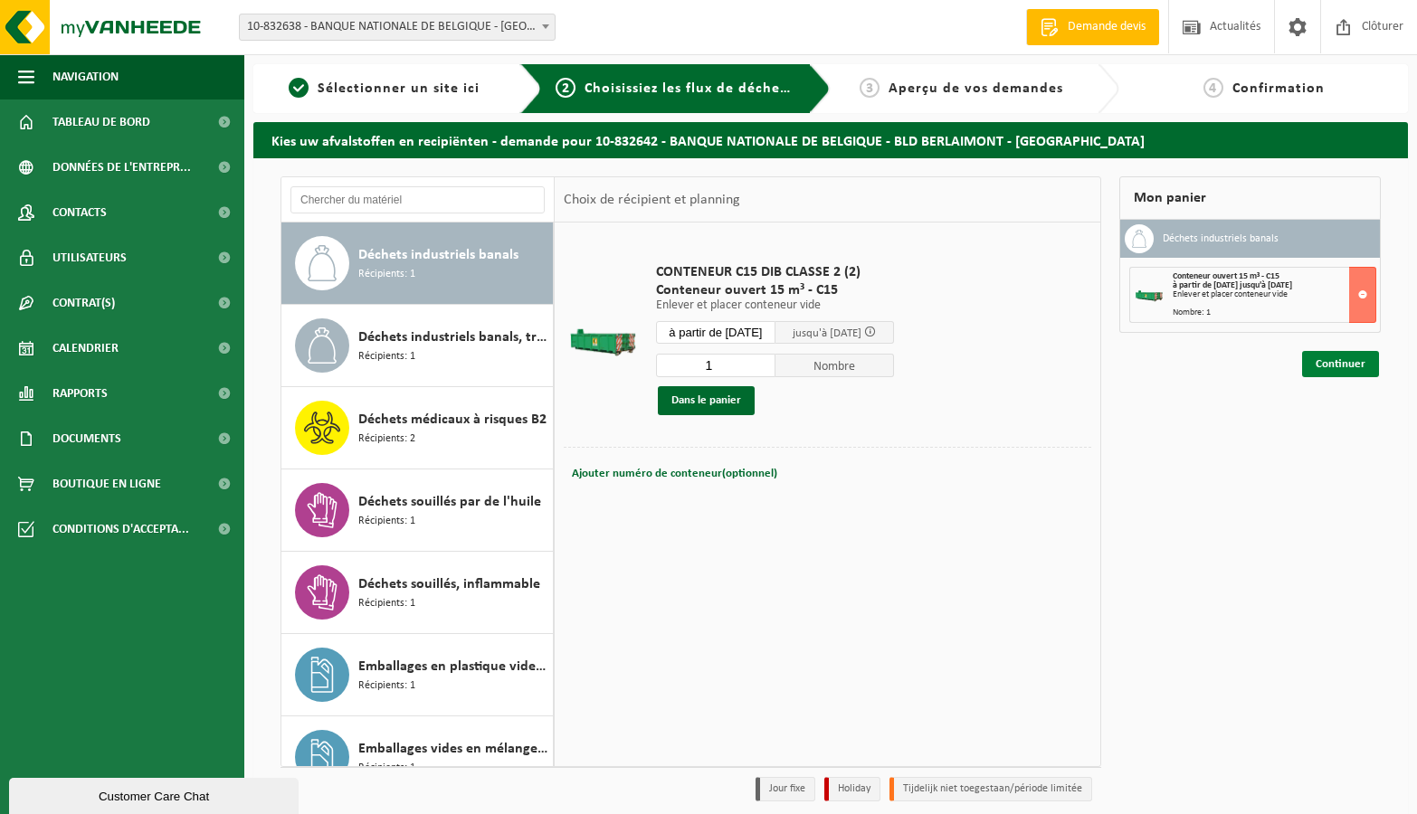
click at [1353, 364] on link "Continuer" at bounding box center [1340, 364] width 77 height 26
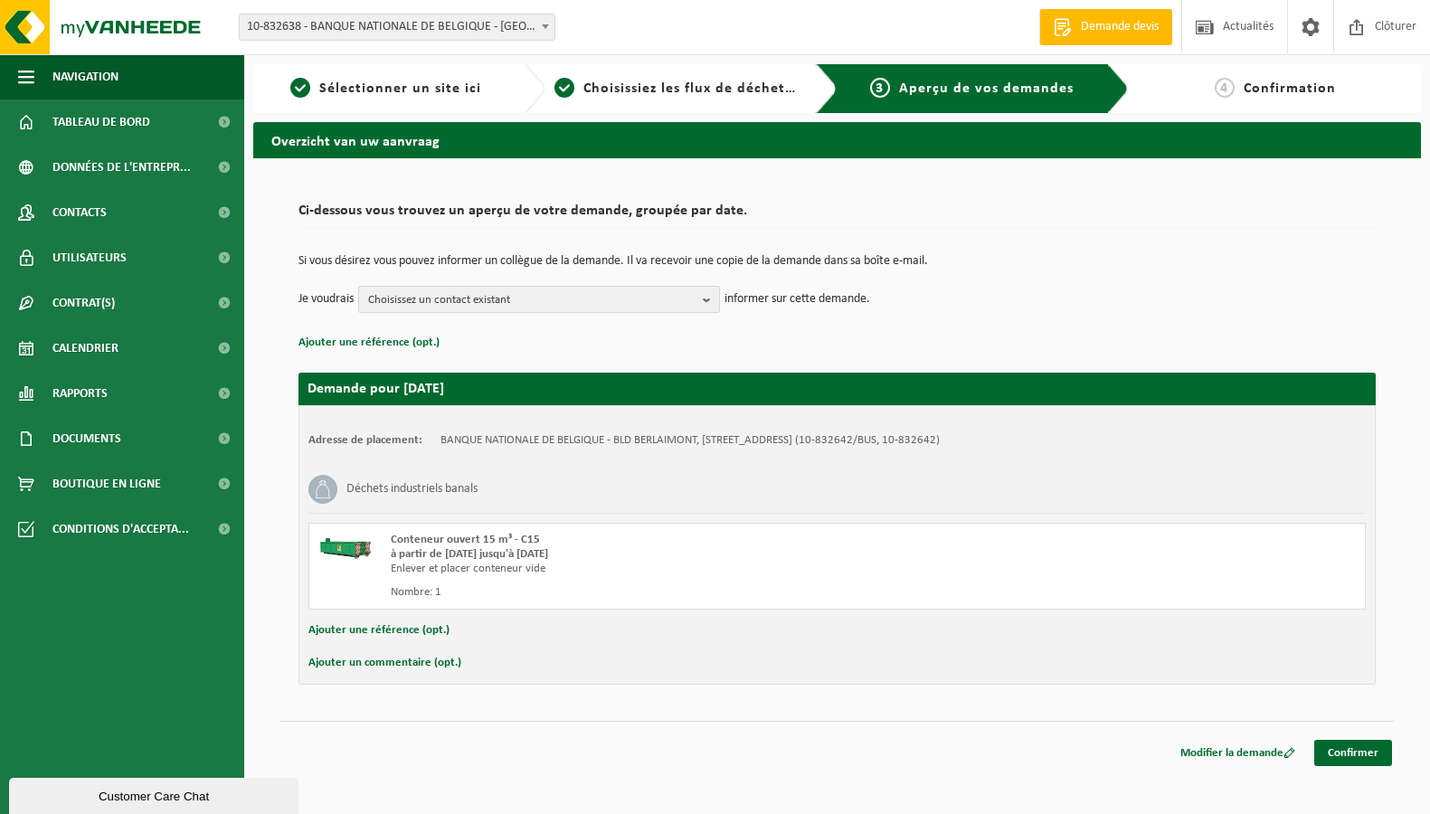
click at [592, 287] on span "Choisissez un contact existant" at bounding box center [532, 300] width 328 height 27
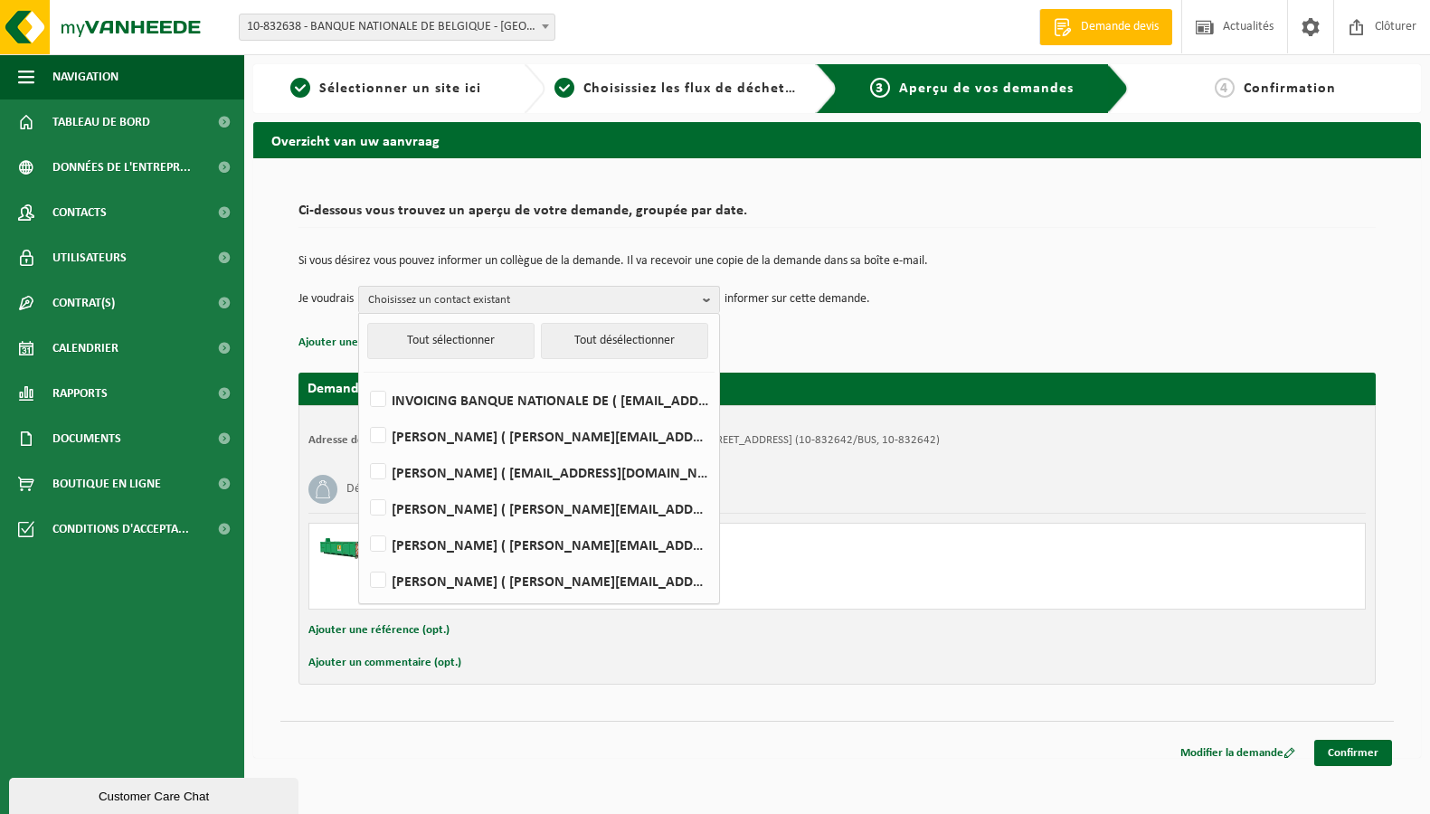
click at [563, 706] on div "Ci-dessous vous trouvez un aperçu de votre demande, groupée par date. Si vous d…" at bounding box center [837, 458] width 1168 height 600
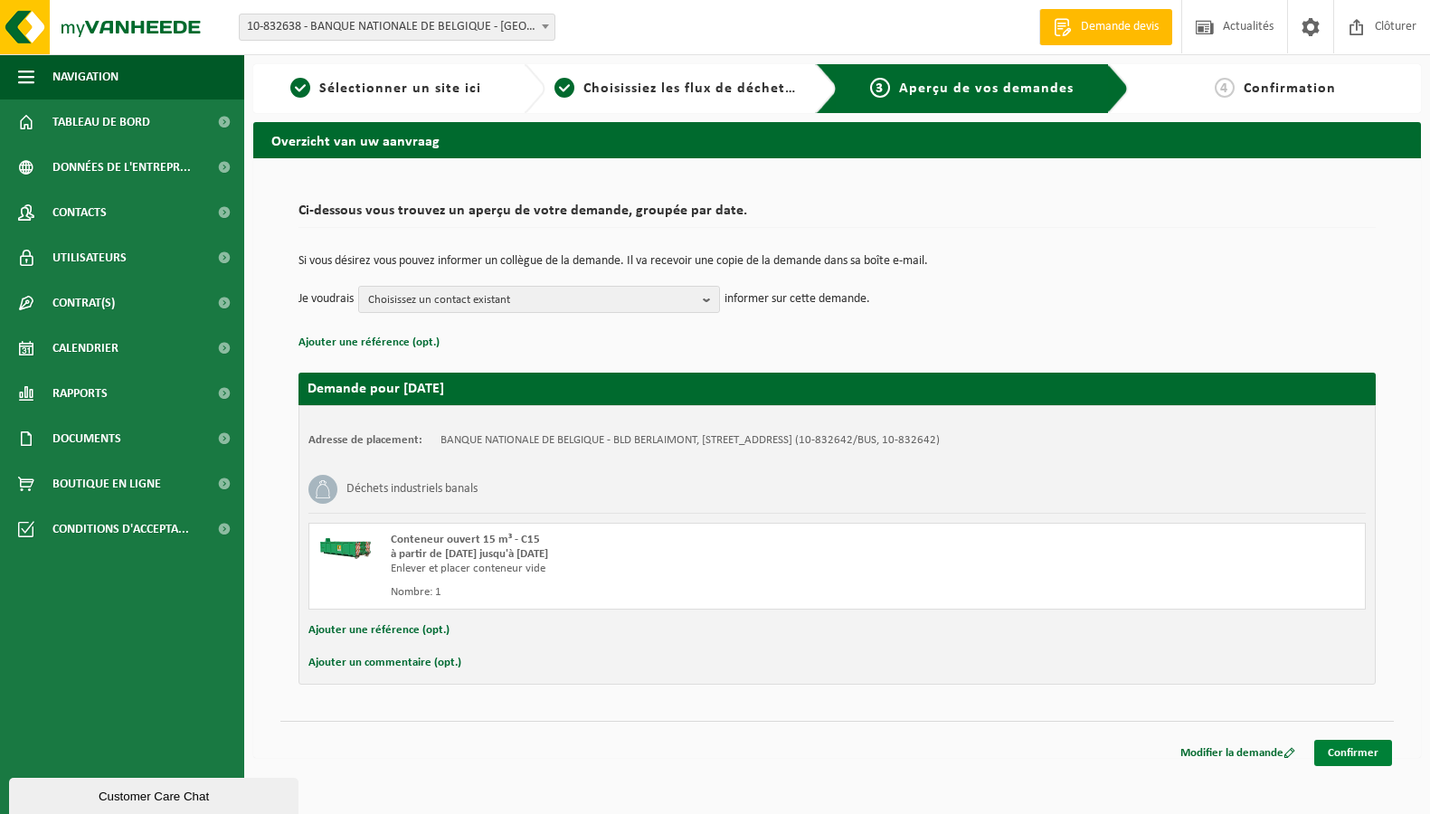
click at [1362, 761] on link "Confirmer" at bounding box center [1354, 753] width 78 height 26
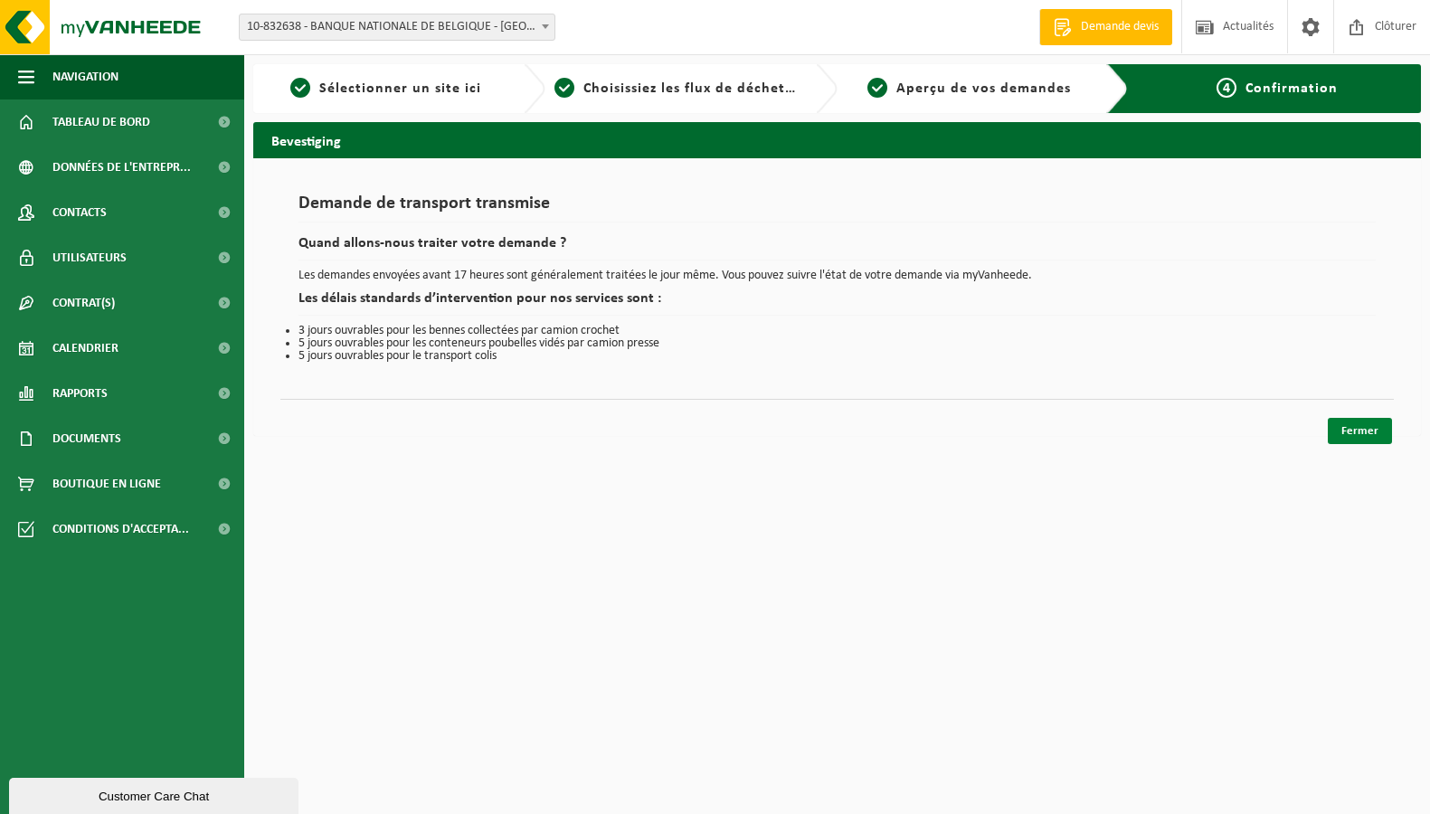
click at [1348, 434] on link "Fermer" at bounding box center [1360, 431] width 64 height 26
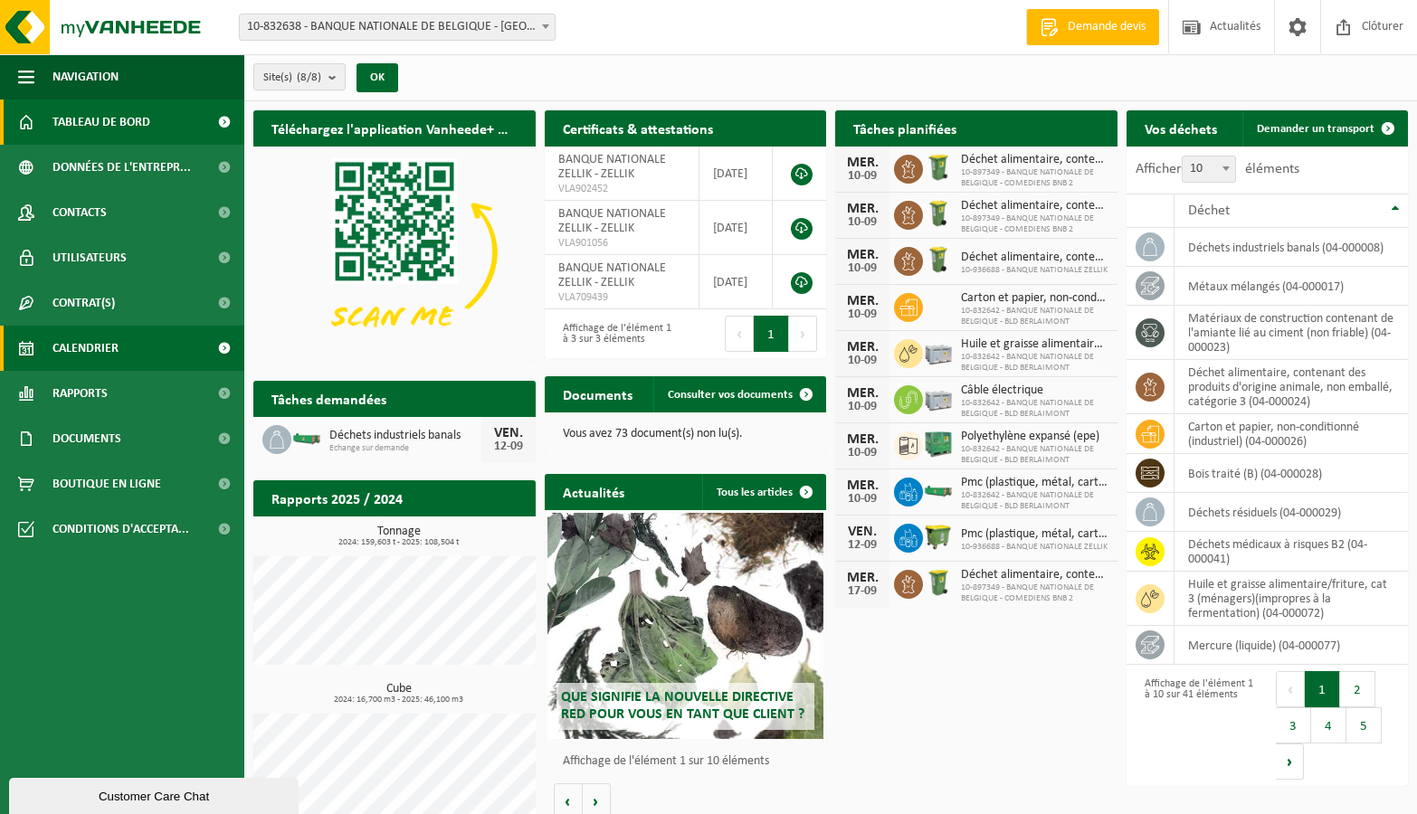
click at [109, 334] on span "Calendrier" at bounding box center [85, 348] width 66 height 45
